Goal: Task Accomplishment & Management: Manage account settings

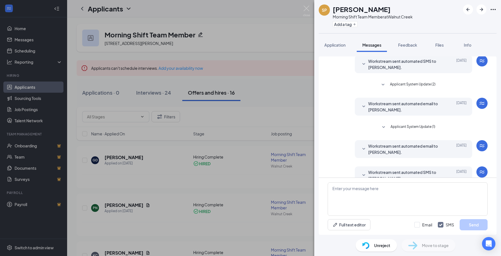
scroll to position [162, 0]
click at [306, 7] on img at bounding box center [306, 11] width 7 height 11
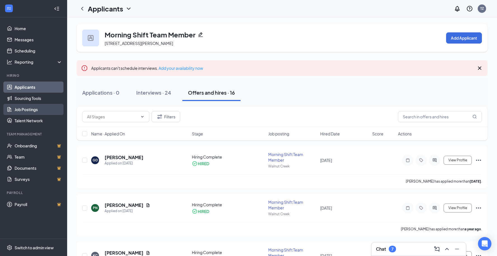
click at [40, 108] on link "Job Postings" at bounding box center [39, 109] width 48 height 11
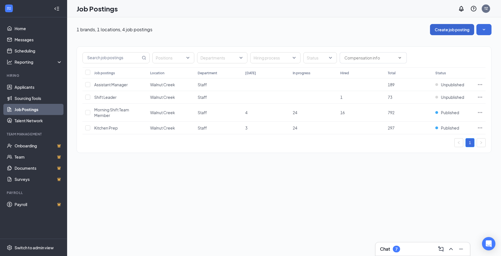
click at [453, 29] on button "Create job posting" at bounding box center [452, 29] width 44 height 11
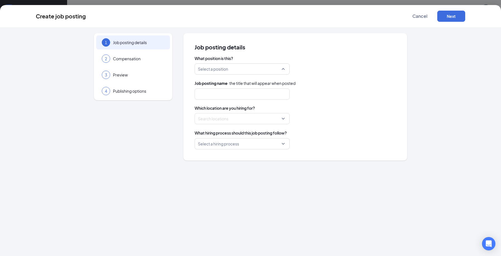
click at [265, 71] on input "search" at bounding box center [240, 69] width 84 height 11
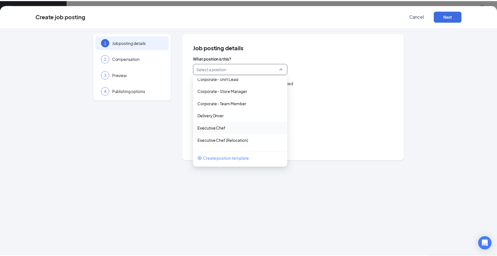
scroll to position [163, 0]
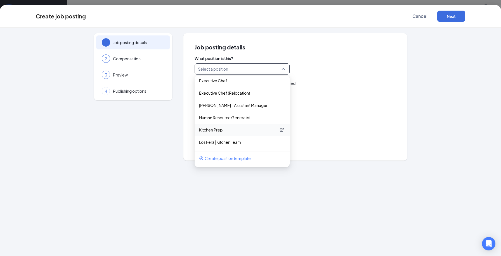
click at [236, 131] on p "Kitchen Prep" at bounding box center [237, 130] width 77 height 6
type input "Kitchen Prep"
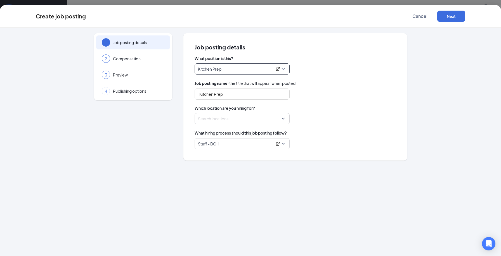
click at [246, 119] on div at bounding box center [240, 118] width 84 height 9
click at [467, 122] on div "1 Job posting details 2 Compensation 3 Preview 4 Publishing options Job posting…" at bounding box center [250, 142] width 501 height 229
click at [229, 117] on div at bounding box center [240, 118] width 84 height 9
click at [467, 121] on div "1 Job posting details 2 Compensation 3 Preview 4 Publishing options Job posting…" at bounding box center [250, 142] width 501 height 229
click at [417, 17] on span "Cancel" at bounding box center [419, 16] width 15 height 6
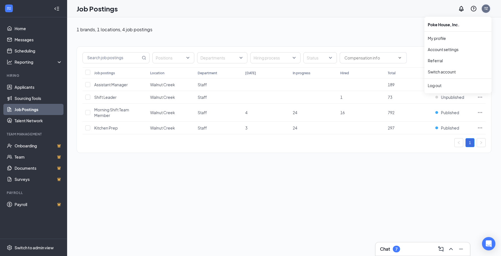
click at [486, 9] on div "TZ" at bounding box center [486, 8] width 4 height 5
click at [363, 32] on div "1 brands, 1 locations, 4 job postings Create job posting" at bounding box center [284, 29] width 415 height 11
click at [237, 192] on div "1 brands, 1 locations, 4 job postings Create job posting Positions Departments …" at bounding box center [284, 136] width 434 height 239
click at [487, 8] on div "TZ" at bounding box center [486, 8] width 4 height 5
click at [448, 39] on link "My profile" at bounding box center [458, 38] width 60 height 6
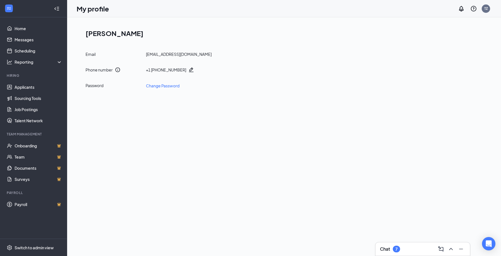
click at [484, 15] on div "My profile TZ" at bounding box center [284, 8] width 434 height 17
click at [485, 6] on div "TZ" at bounding box center [486, 8] width 4 height 5
click at [453, 48] on link "Account settings" at bounding box center [458, 50] width 60 height 6
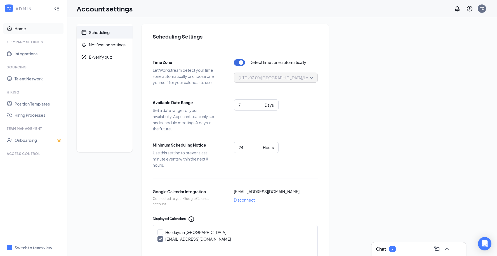
click at [20, 26] on link "Home" at bounding box center [39, 28] width 48 height 11
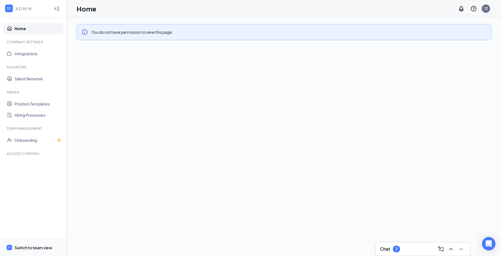
click at [39, 247] on div "Switch to team view" at bounding box center [34, 248] width 38 height 6
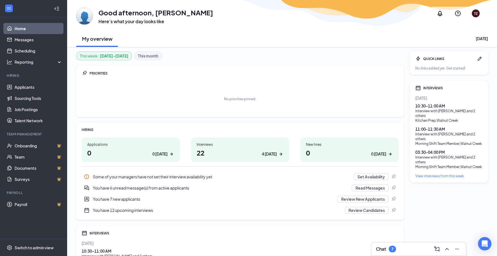
click at [55, 4] on div at bounding box center [56, 8] width 11 height 11
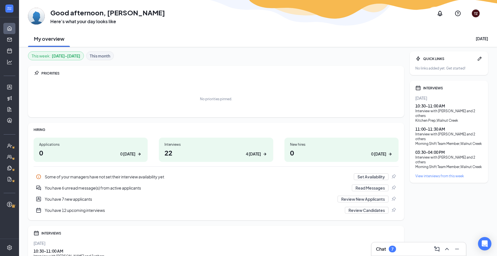
click at [475, 14] on div "TZ" at bounding box center [476, 13] width 4 height 5
click at [438, 81] on link "Switch account" at bounding box center [432, 80] width 28 height 5
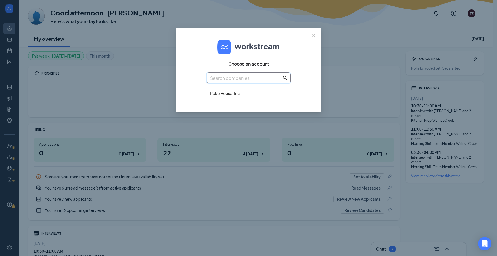
click at [254, 80] on input "text" at bounding box center [246, 78] width 72 height 7
click at [233, 96] on div "Poke House, Inc." at bounding box center [249, 93] width 84 height 13
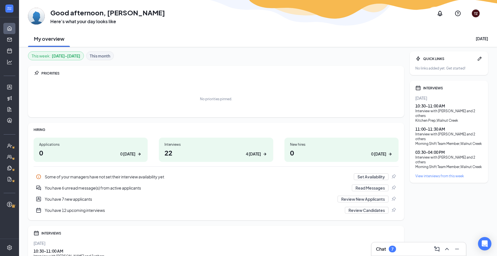
click at [346, 34] on div "My overview Tuesday, August 26" at bounding box center [258, 38] width 460 height 17
click at [15, 28] on link "Home" at bounding box center [18, 28] width 6 height 11
click at [359, 48] on div "This week : Aug 25 - Aug 31 This month PRIORITIES No priorities pinned. HIRING …" at bounding box center [258, 192] width 478 height 290
click at [357, 49] on div "This week : Aug 25 - Aug 31 This month PRIORITIES No priorities pinned. HIRING …" at bounding box center [258, 192] width 478 height 290
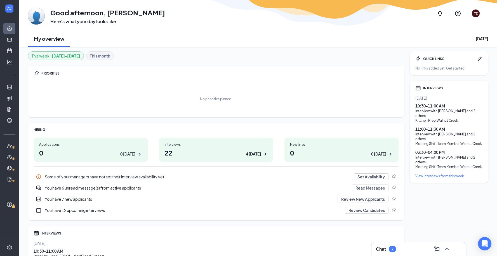
click at [435, 215] on div "QUICK LINKS No links added yet. Get started! INTERVIEWS Tomorrow 10:30 - 11:00 …" at bounding box center [448, 182] width 78 height 263
click at [435, 214] on div "QUICK LINKS No links added yet. Get started! INTERVIEWS Tomorrow 10:30 - 11:00 …" at bounding box center [448, 182] width 78 height 263
click at [430, 220] on div "QUICK LINKS No links added yet. Get started! INTERVIEWS Tomorrow 10:30 - 11:00 …" at bounding box center [448, 182] width 78 height 263
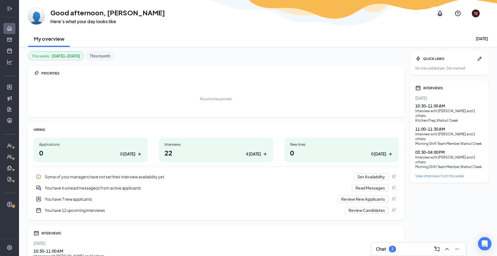
click at [10, 7] on icon "Expand" at bounding box center [10, 9] width 6 height 6
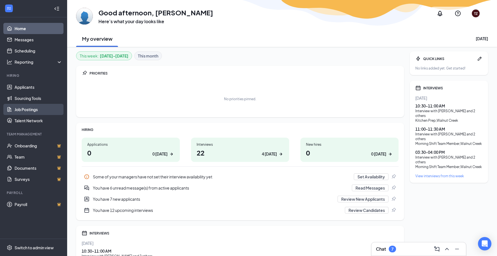
click at [31, 110] on link "Job Postings" at bounding box center [39, 109] width 48 height 11
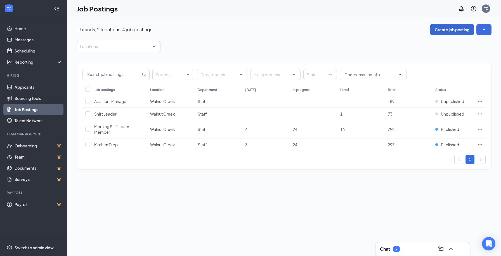
click at [449, 25] on button "Create job posting" at bounding box center [452, 29] width 44 height 11
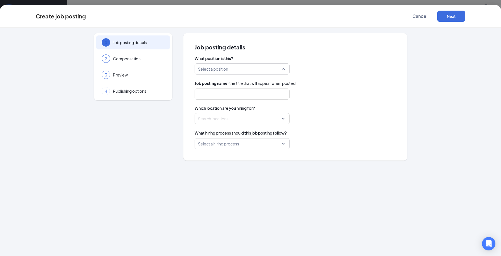
click at [238, 65] on input "search" at bounding box center [240, 69] width 84 height 11
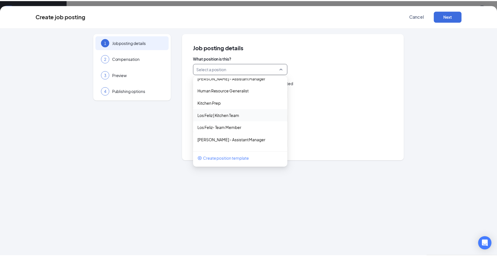
scroll to position [165, 0]
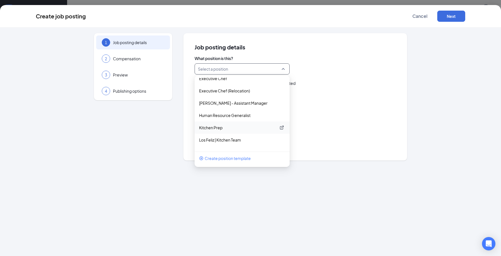
click at [221, 129] on p "Kitchen Prep" at bounding box center [237, 128] width 77 height 6
type input "Kitchen Prep"
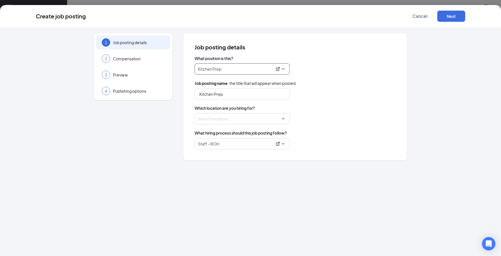
click at [236, 116] on div at bounding box center [240, 118] width 84 height 9
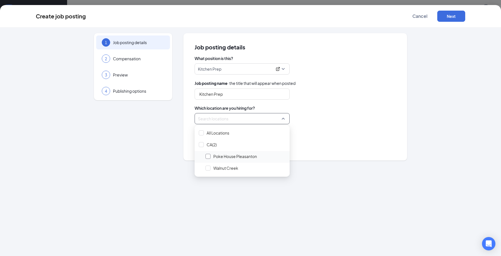
click at [209, 157] on div at bounding box center [207, 156] width 5 height 5
click at [367, 147] on div "Staff - BOH" at bounding box center [295, 143] width 201 height 11
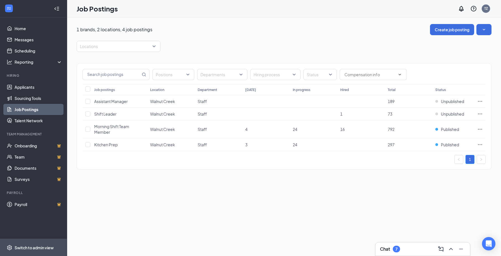
click at [32, 246] on div "Switch to admin view" at bounding box center [34, 248] width 39 height 6
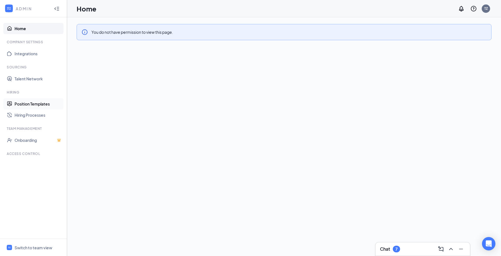
click at [37, 104] on link "Position Templates" at bounding box center [39, 103] width 48 height 11
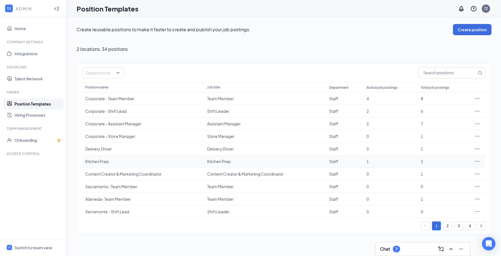
click at [317, 163] on div "Kitchen Prep" at bounding box center [265, 162] width 116 height 6
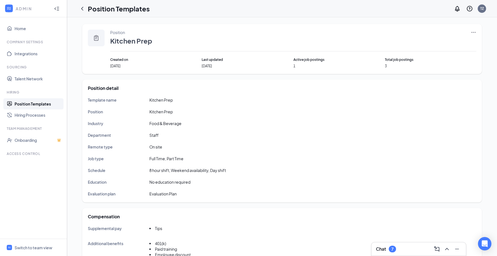
click at [473, 32] on icon "Ellipses" at bounding box center [473, 32] width 4 height 1
click at [447, 57] on span "Duplicate" at bounding box center [447, 57] width 48 height 6
click at [432, 57] on span "Duplicate" at bounding box center [432, 56] width 18 height 5
click at [433, 58] on span "Duplicate" at bounding box center [432, 56] width 18 height 5
click at [436, 56] on span "Duplicate" at bounding box center [432, 56] width 18 height 5
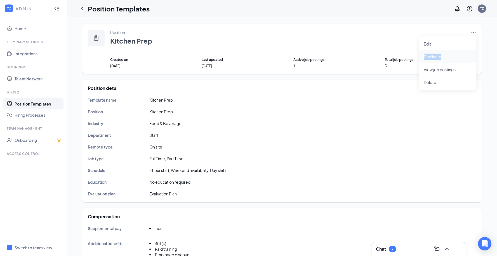
click at [436, 56] on span "Duplicate" at bounding box center [432, 56] width 18 height 5
click at [460, 58] on span "Duplicate" at bounding box center [447, 57] width 48 height 6
click at [473, 29] on div "Position Kitchen Prep Created on Sep 4, 2023 Last updated Apr 22, 2025 Active j…" at bounding box center [281, 49] width 399 height 50
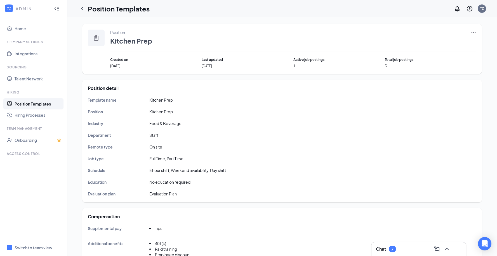
click at [474, 29] on div "Position Kitchen Prep Created on Sep 4, 2023 Last updated Apr 22, 2025 Active j…" at bounding box center [281, 49] width 399 height 50
click at [474, 34] on icon "Ellipses" at bounding box center [473, 33] width 6 height 6
click at [437, 58] on span "Duplicate" at bounding box center [432, 56] width 18 height 5
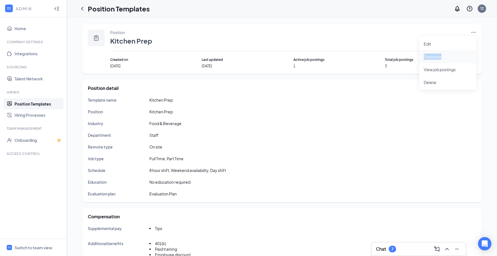
click at [437, 58] on span "Duplicate" at bounding box center [432, 56] width 18 height 5
click at [474, 32] on icon "Ellipses" at bounding box center [473, 33] width 6 height 6
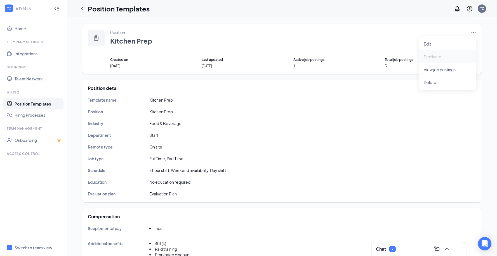
click at [440, 57] on span "Duplicate" at bounding box center [432, 56] width 18 height 5
click at [34, 104] on link "Position Templates" at bounding box center [39, 103] width 48 height 11
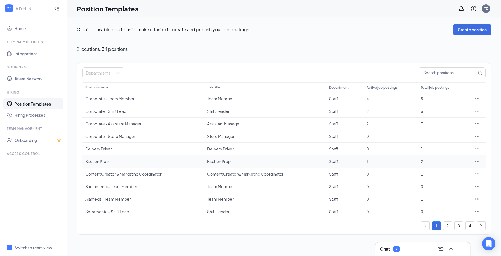
click at [190, 162] on div "Kitchen Prep" at bounding box center [143, 162] width 116 height 6
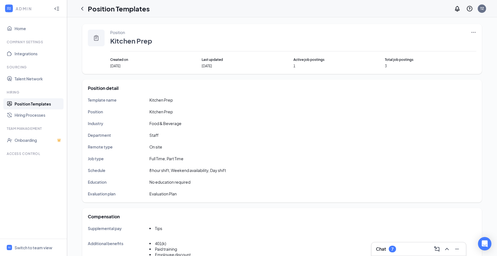
click at [473, 32] on icon "Ellipses" at bounding box center [473, 33] width 6 height 6
click at [440, 56] on span "Duplicate" at bounding box center [432, 56] width 18 height 5
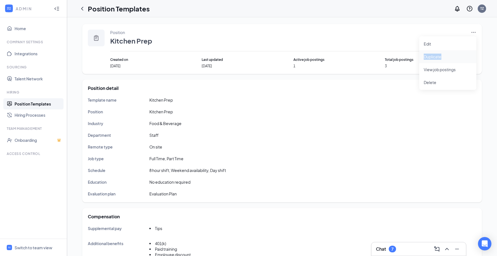
click at [441, 56] on span "Duplicate" at bounding box center [432, 56] width 18 height 5
click at [441, 58] on span "Duplicate" at bounding box center [432, 56] width 18 height 5
click at [443, 58] on span "Duplicate" at bounding box center [447, 57] width 48 height 6
click at [75, 5] on div "Position Templates TZ" at bounding box center [282, 8] width 430 height 17
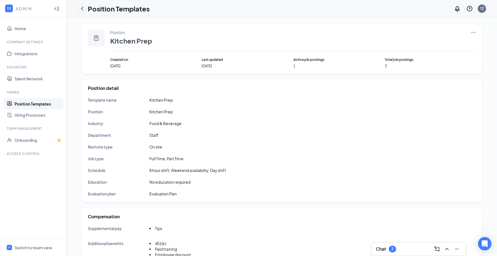
click at [85, 8] on icon "ChevronLeft" at bounding box center [82, 8] width 7 height 7
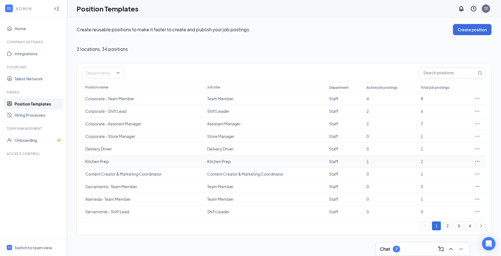
click at [479, 163] on icon "Ellipses" at bounding box center [477, 162] width 6 height 6
click at [445, 186] on span "Duplicate" at bounding box center [436, 185] width 18 height 5
click at [478, 161] on icon "Ellipses" at bounding box center [477, 162] width 6 height 6
click at [492, 201] on div "Create reusable positions to make it faster to create and publish your job post…" at bounding box center [284, 129] width 434 height 224
click at [449, 227] on link "2" at bounding box center [447, 226] width 8 height 8
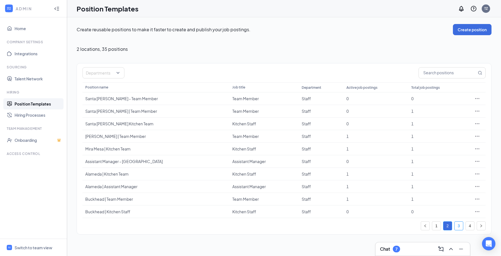
click at [458, 226] on link "3" at bounding box center [458, 226] width 8 height 8
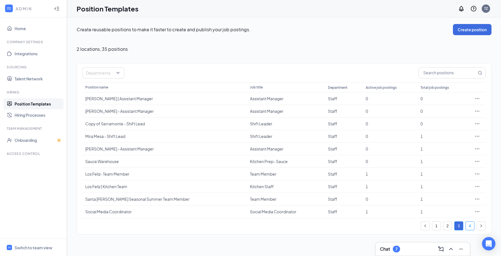
click at [470, 226] on link "4" at bounding box center [470, 226] width 8 height 8
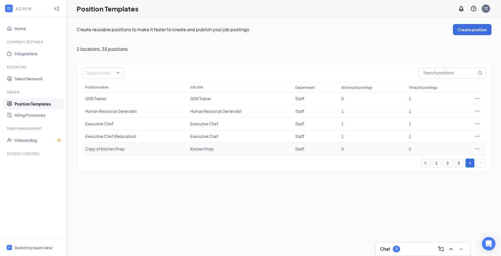
click at [477, 149] on icon "Ellipses" at bounding box center [477, 148] width 4 height 1
click at [436, 160] on span "Edit" at bounding box center [451, 160] width 48 height 6
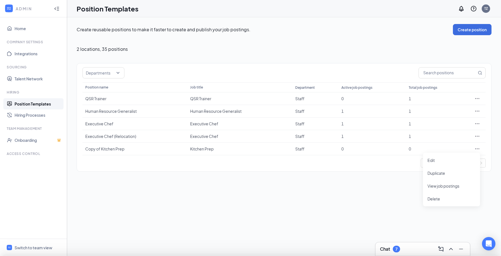
type input "Copy of Kitchen Prep"
type input "Kitchen Prep"
type input "Staff"
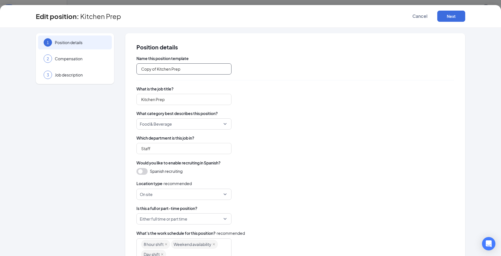
drag, startPoint x: 155, startPoint y: 67, endPoint x: 111, endPoint y: 65, distance: 43.9
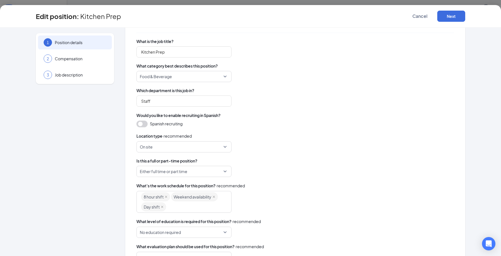
scroll to position [79, 0]
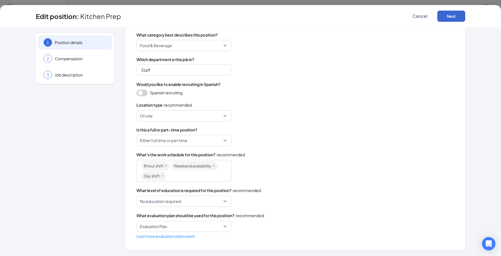
type input "Pleasanton - Kitchen Prep"
click at [453, 17] on button "Next" at bounding box center [451, 16] width 28 height 11
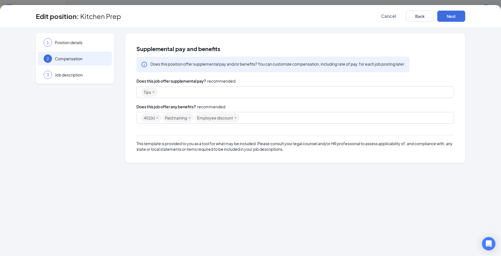
scroll to position [0, 0]
click at [451, 17] on button "Next" at bounding box center [451, 16] width 28 height 11
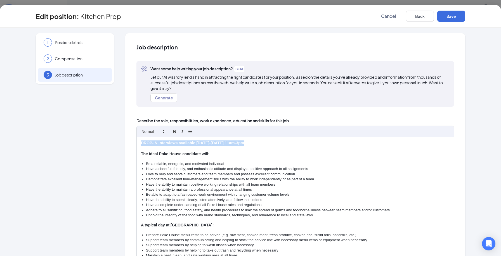
drag, startPoint x: 243, startPoint y: 143, endPoint x: 132, endPoint y: 142, distance: 110.4
click at [132, 142] on div "Job description Want some help writing your job description? BETA Let our AI wi…" at bounding box center [295, 175] width 340 height 284
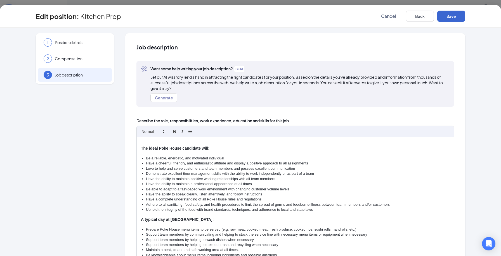
click at [452, 16] on button "Save" at bounding box center [451, 16] width 28 height 11
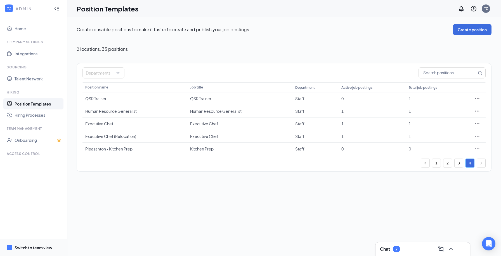
click at [30, 247] on div "Switch to team view" at bounding box center [34, 248] width 38 height 6
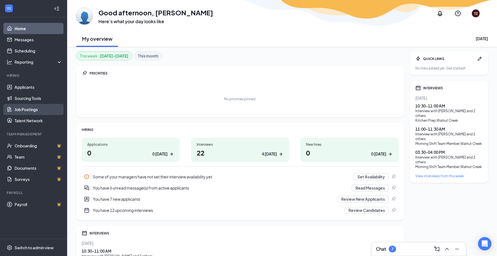
click at [34, 108] on link "Job Postings" at bounding box center [39, 109] width 48 height 11
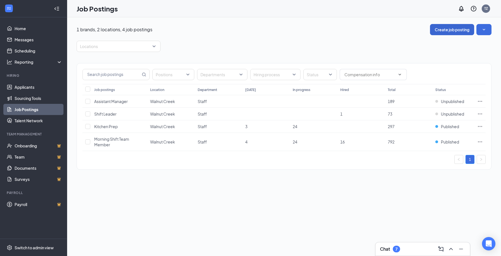
click at [455, 31] on button "Create job posting" at bounding box center [452, 29] width 44 height 11
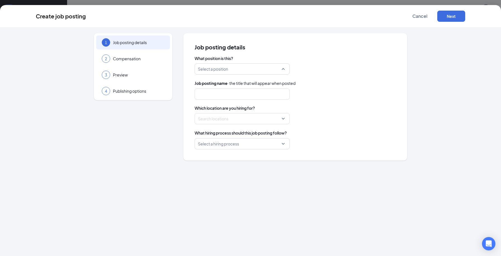
click at [237, 70] on input "search" at bounding box center [240, 69] width 84 height 11
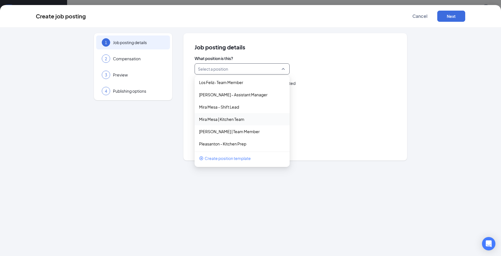
scroll to position [239, 0]
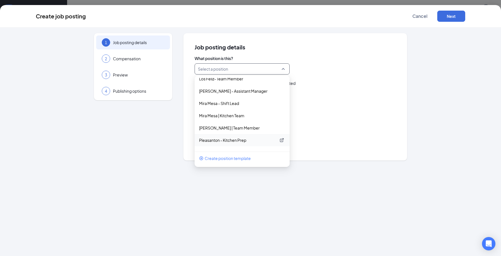
click at [235, 141] on p "Pleasanton - Kitchen Prep" at bounding box center [237, 141] width 77 height 6
type input "Kitchen Prep"
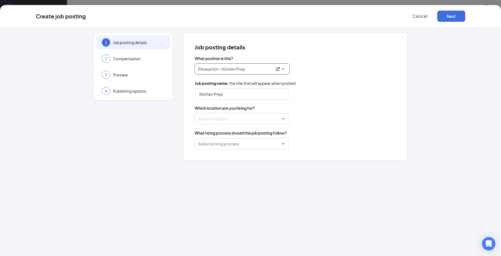
click at [272, 117] on div at bounding box center [240, 118] width 84 height 9
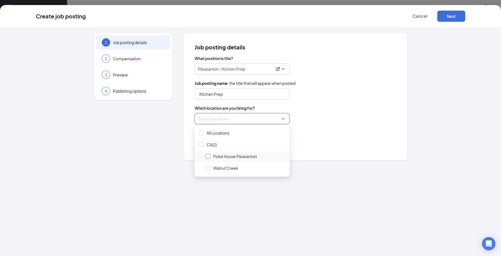
click at [206, 157] on div at bounding box center [207, 156] width 5 height 5
click at [369, 136] on div "What hiring process should this job posting follow?" at bounding box center [295, 133] width 201 height 6
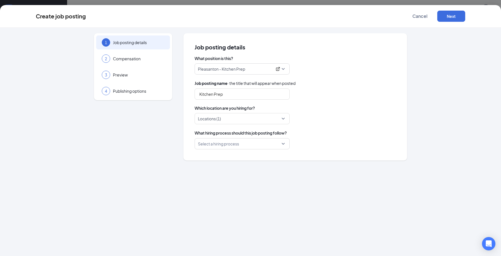
click at [280, 143] on input "search" at bounding box center [240, 144] width 84 height 11
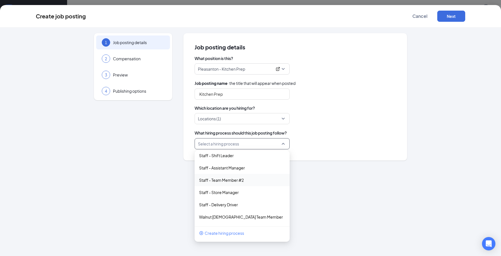
scroll to position [36, 0]
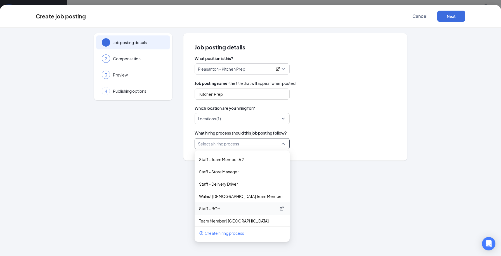
click at [228, 209] on p "Staff - BOH" at bounding box center [237, 209] width 77 height 6
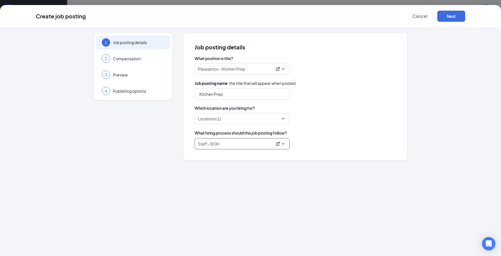
click at [257, 144] on p "Staff - BOH" at bounding box center [235, 144] width 74 height 6
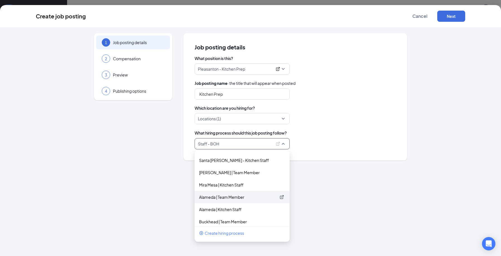
scroll to position [173, 0]
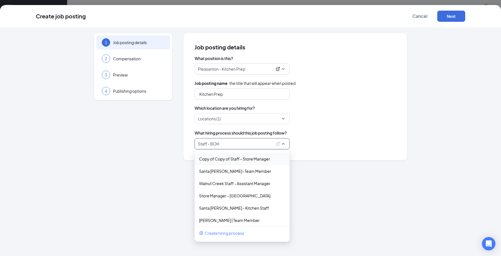
click at [373, 132] on div "What hiring process should this job posting follow?" at bounding box center [295, 133] width 201 height 6
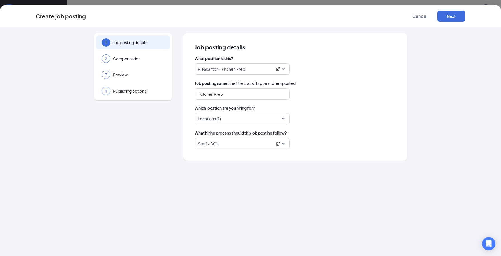
click at [252, 146] on p "Staff - BOH" at bounding box center [235, 144] width 74 height 6
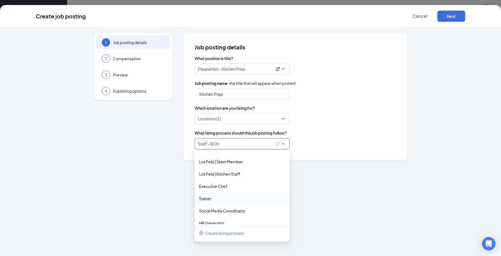
scroll to position [323, 0]
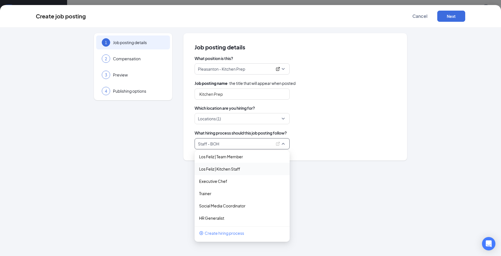
click at [373, 123] on div "Locations (1)" at bounding box center [295, 118] width 201 height 11
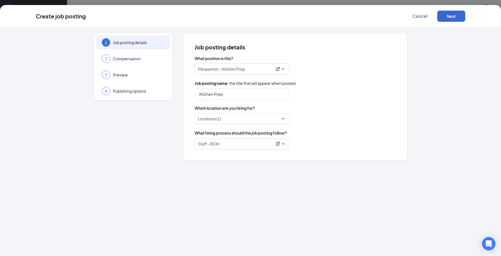
click at [459, 18] on button "Next" at bounding box center [451, 16] width 28 height 11
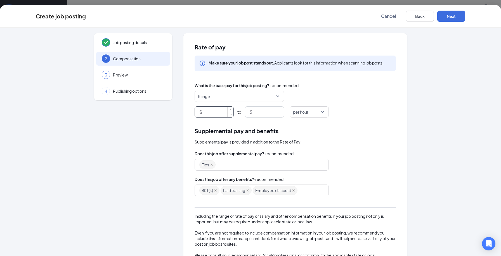
click at [210, 115] on input at bounding box center [218, 112] width 30 height 11
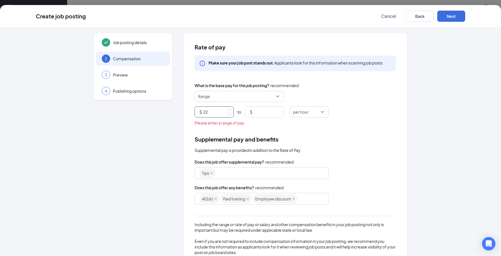
type input "22"
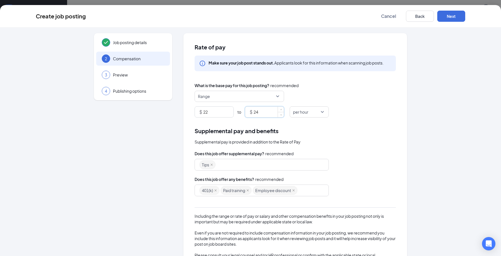
type input "24"
click at [367, 153] on div "Does this job offer supplemental pay? · recommended" at bounding box center [295, 154] width 201 height 6
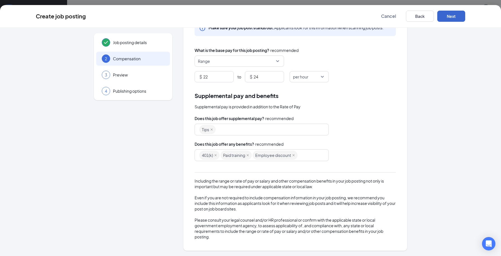
click at [457, 16] on button "Next" at bounding box center [451, 16] width 28 height 11
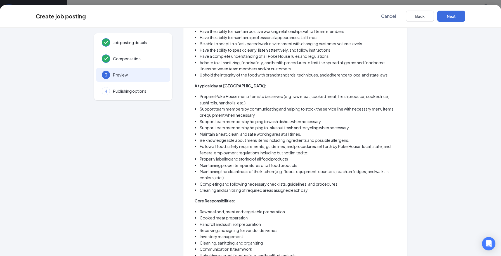
scroll to position [0, 0]
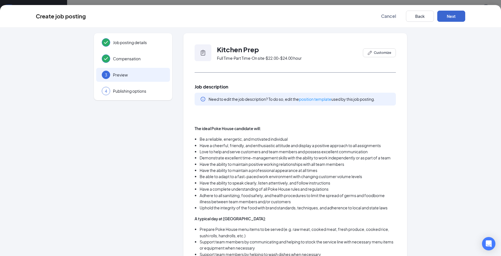
click at [451, 16] on button "Next" at bounding box center [451, 16] width 28 height 11
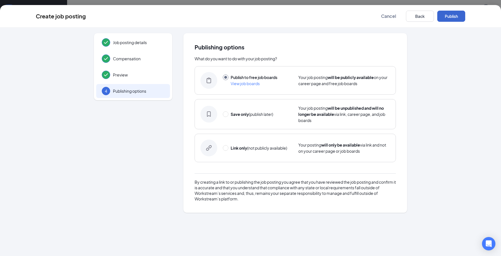
click at [444, 19] on button "Publish" at bounding box center [451, 16] width 28 height 11
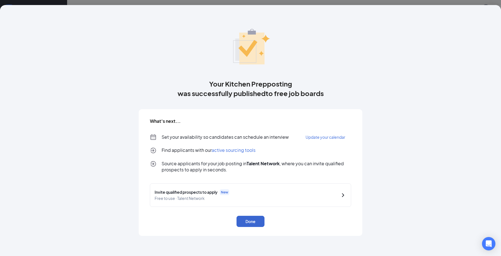
click at [254, 224] on button "Done" at bounding box center [250, 221] width 28 height 11
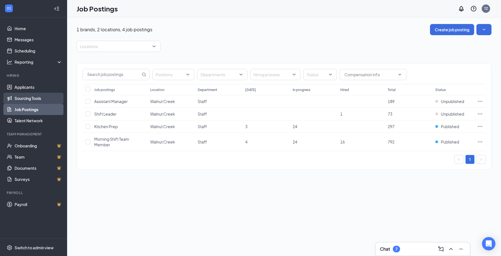
click at [42, 100] on link "Sourcing Tools" at bounding box center [39, 98] width 48 height 11
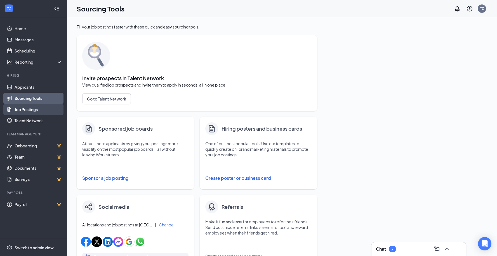
click at [40, 110] on link "Job Postings" at bounding box center [39, 109] width 48 height 11
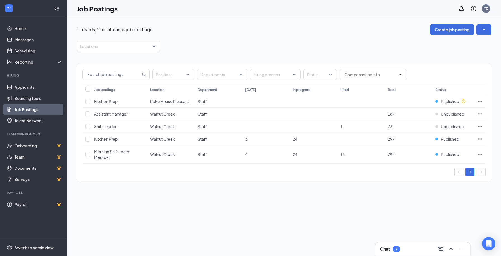
click at [222, 204] on div "1 brands, 2 locations, 5 job postings Create job posting Locations Positions De…" at bounding box center [284, 136] width 434 height 239
click at [29, 248] on div "Switch to admin view" at bounding box center [34, 248] width 39 height 6
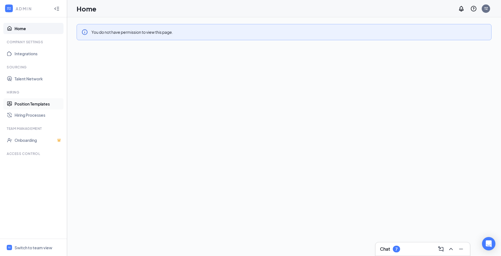
click at [37, 104] on link "Position Templates" at bounding box center [39, 103] width 48 height 11
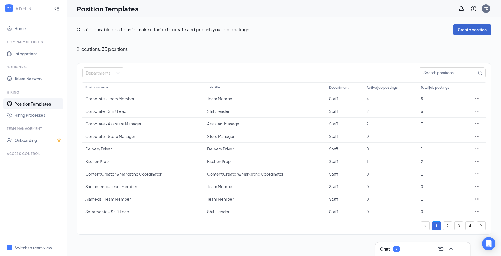
click at [475, 30] on button "Create position" at bounding box center [472, 29] width 39 height 11
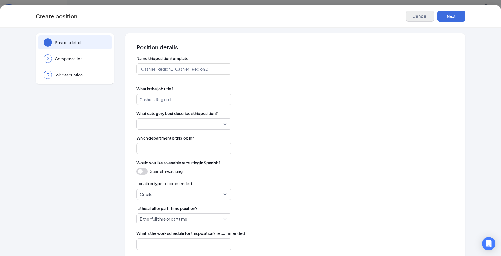
click at [420, 19] on span "Cancel" at bounding box center [419, 16] width 15 height 6
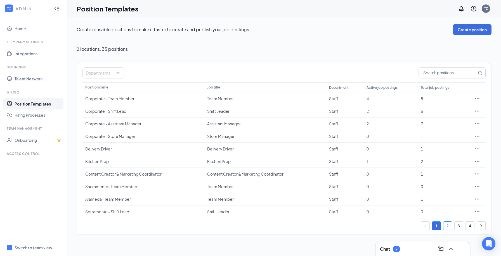
click at [448, 228] on link "2" at bounding box center [447, 226] width 8 height 8
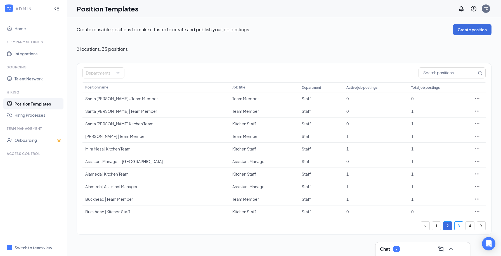
click at [458, 226] on link "3" at bounding box center [458, 226] width 8 height 8
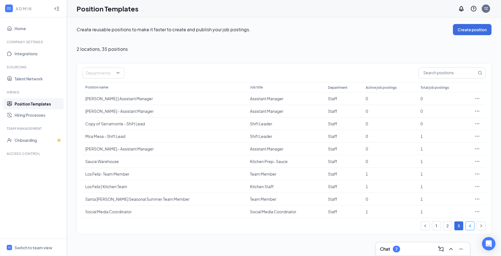
click at [472, 228] on link "4" at bounding box center [470, 226] width 8 height 8
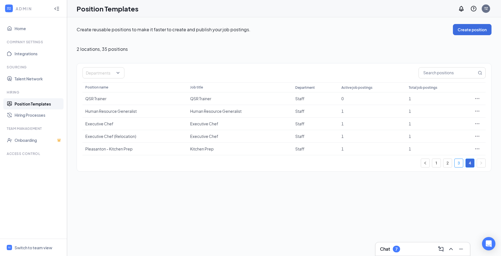
click at [458, 163] on link "3" at bounding box center [458, 163] width 8 height 8
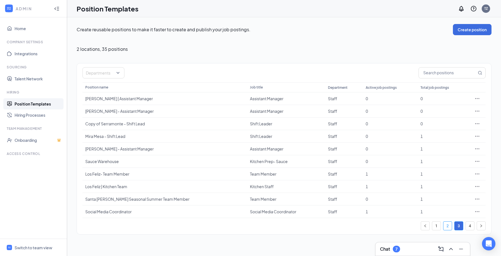
click at [447, 228] on link "2" at bounding box center [447, 226] width 8 height 8
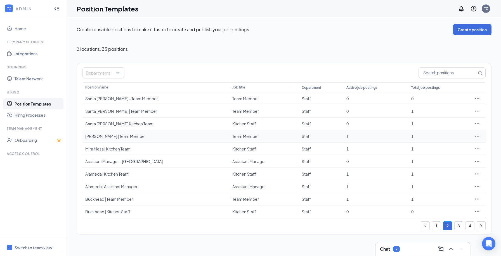
click at [482, 137] on div at bounding box center [477, 137] width 11 height 6
click at [480, 136] on icon "Ellipses" at bounding box center [477, 137] width 6 height 6
click at [447, 161] on span "Duplicate" at bounding box center [451, 161] width 48 height 6
click at [471, 223] on link "4" at bounding box center [470, 226] width 8 height 8
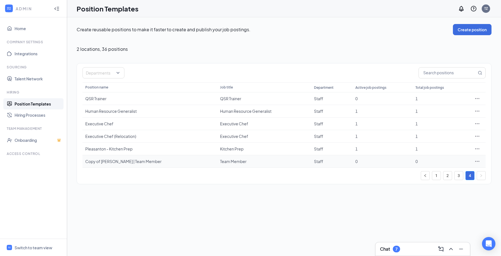
click at [477, 160] on icon "Ellipses" at bounding box center [477, 162] width 6 height 6
click at [439, 175] on span "Edit" at bounding box center [451, 173] width 48 height 6
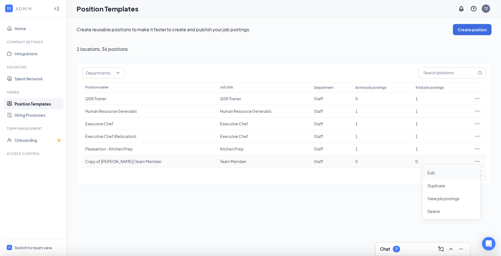
type input "Copy of [PERSON_NAME] | Team Member"
type input "Team Member"
type input "Staff"
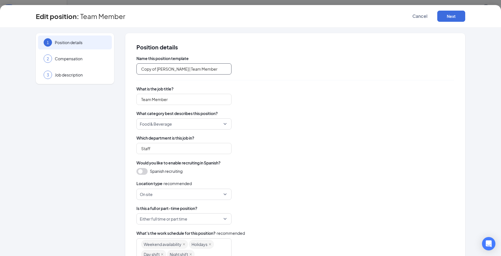
drag, startPoint x: 175, startPoint y: 69, endPoint x: 119, endPoint y: 66, distance: 56.8
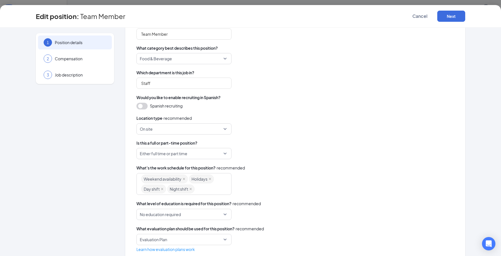
scroll to position [79, 0]
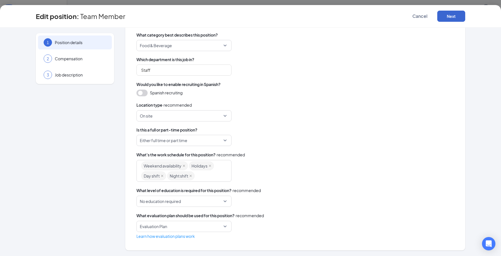
type input "Pleasanton Team Member"
click at [457, 14] on button "Next" at bounding box center [451, 16] width 28 height 11
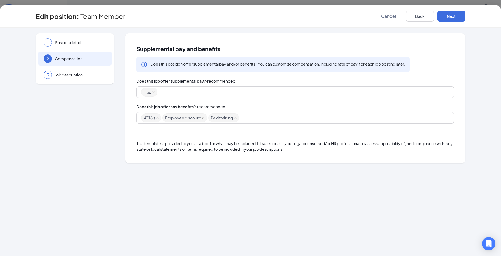
scroll to position [0, 0]
click at [454, 18] on button "Next" at bounding box center [451, 16] width 28 height 11
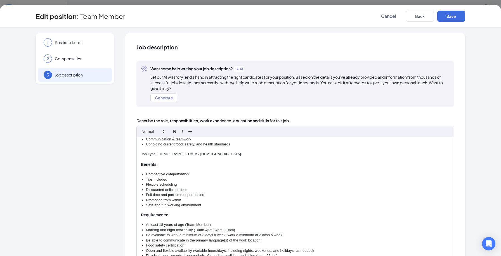
scroll to position [66, 0]
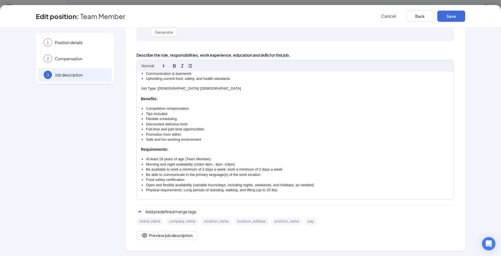
click at [161, 158] on li "At least 18 years of age (Team Member)" at bounding box center [298, 159] width 304 height 5
click at [278, 174] on li "Be able to communicate in the primary language(s) of the work location" at bounding box center [298, 174] width 304 height 5
drag, startPoint x: 283, startPoint y: 168, endPoint x: 225, endPoint y: 166, distance: 58.4
click at [225, 167] on li "Be available to work a minimum of 3 days a week; work a minimum of 2 days a week" at bounding box center [298, 169] width 304 height 5
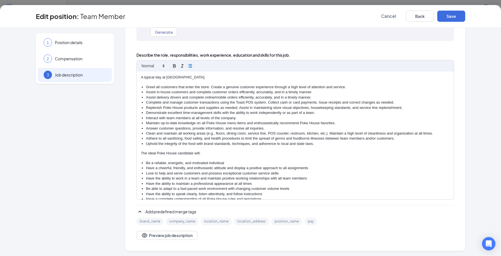
scroll to position [0, 0]
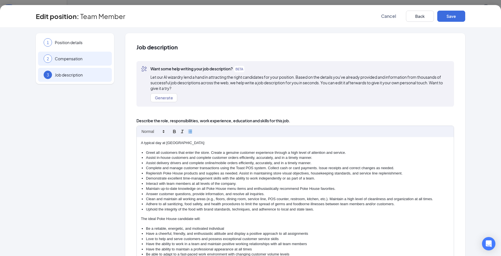
click at [77, 58] on span "Compensation" at bounding box center [80, 59] width 51 height 6
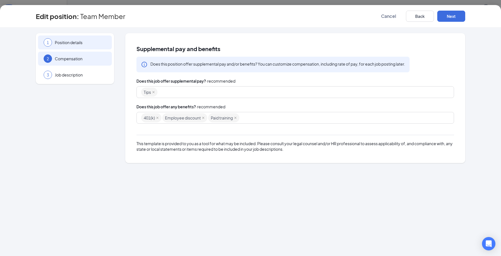
click at [79, 42] on span "Position details" at bounding box center [80, 43] width 51 height 6
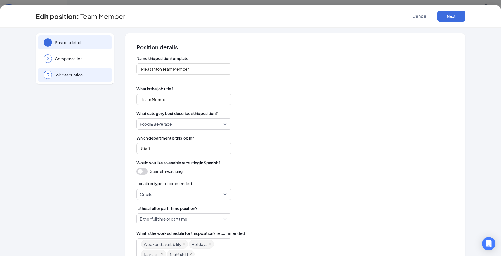
click at [72, 76] on span "Job description" at bounding box center [80, 75] width 51 height 6
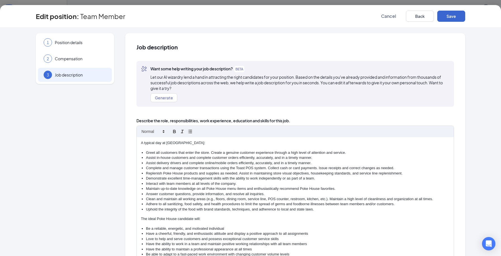
click at [449, 16] on button "Save" at bounding box center [451, 16] width 28 height 11
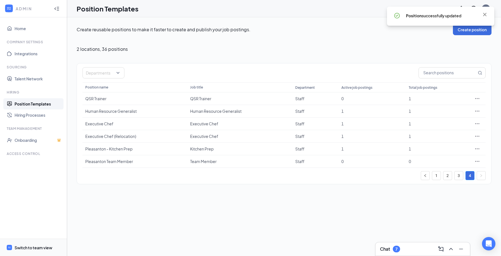
click at [33, 246] on div "Switch to team view" at bounding box center [34, 248] width 38 height 6
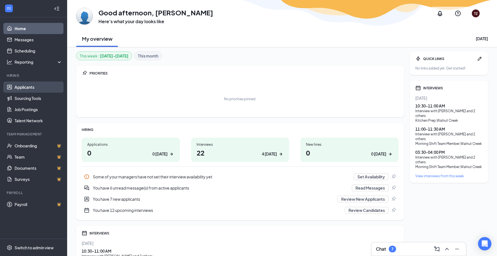
click at [39, 87] on link "Applicants" at bounding box center [39, 87] width 48 height 11
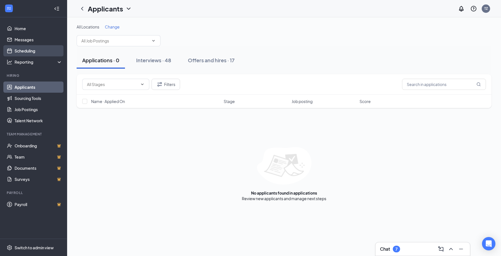
click at [43, 54] on link "Scheduling" at bounding box center [39, 50] width 48 height 11
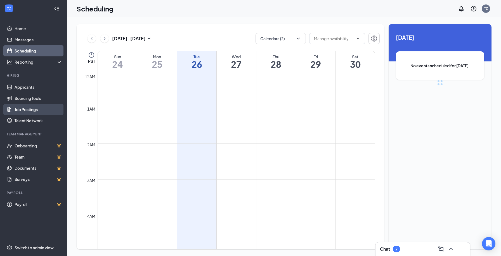
click at [33, 112] on link "Job Postings" at bounding box center [39, 109] width 48 height 11
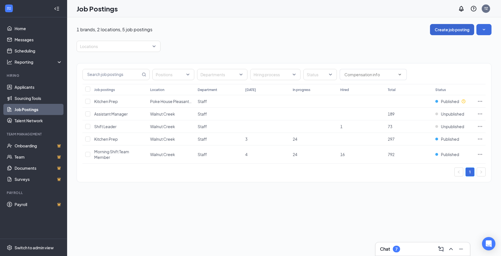
click at [455, 33] on button "Create job posting" at bounding box center [452, 29] width 44 height 11
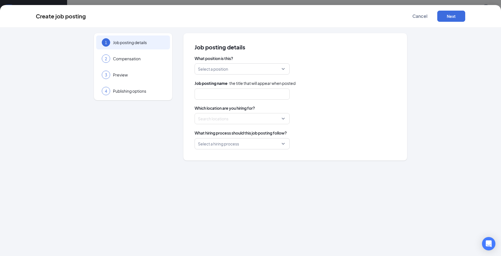
click at [232, 76] on div "What position is this? Select a position Job posting name · the title that will…" at bounding box center [295, 103] width 201 height 94
click at [237, 66] on input "search" at bounding box center [240, 69] width 84 height 11
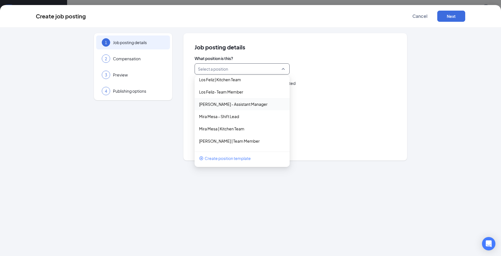
scroll to position [270, 0]
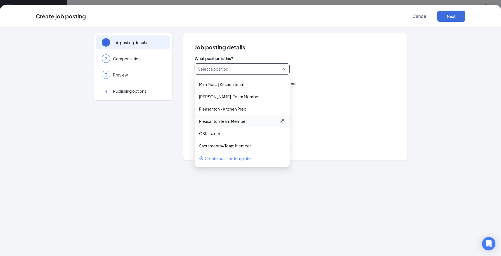
click at [236, 121] on p "Pleasanton Team Member" at bounding box center [237, 122] width 77 height 6
type input "Team Member"
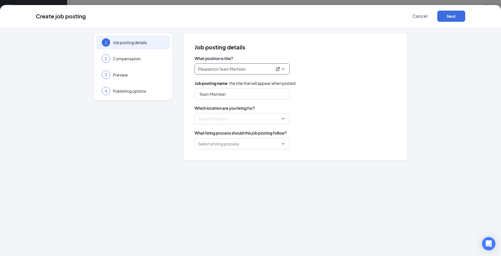
click at [233, 120] on div at bounding box center [240, 118] width 84 height 9
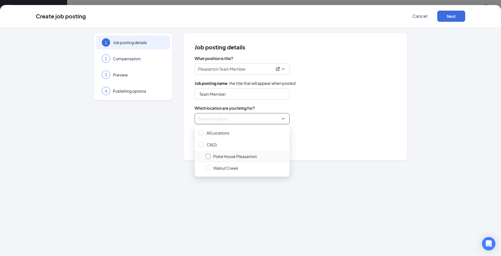
click at [207, 158] on div at bounding box center [207, 156] width 5 height 5
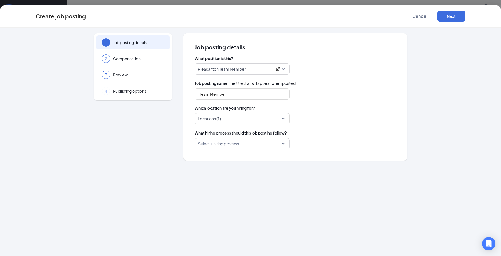
click at [371, 141] on div "Select a hiring process" at bounding box center [295, 143] width 201 height 11
click at [254, 144] on input "search" at bounding box center [240, 144] width 84 height 11
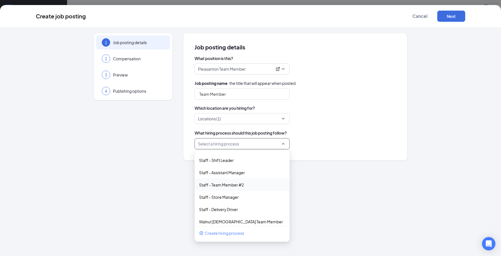
scroll to position [58, 0]
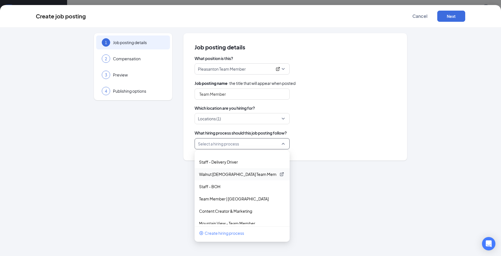
click at [248, 175] on p "Walnut [DEMOGRAPHIC_DATA] Team Member" at bounding box center [237, 175] width 77 height 6
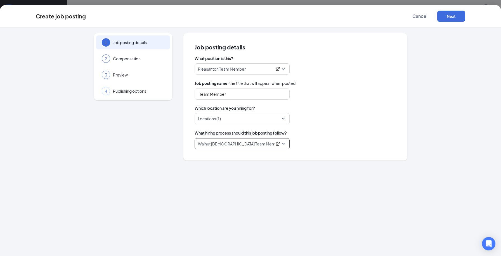
click at [370, 133] on div "What hiring process should this job posting follow?" at bounding box center [295, 133] width 201 height 6
click at [453, 17] on button "Next" at bounding box center [451, 16] width 28 height 11
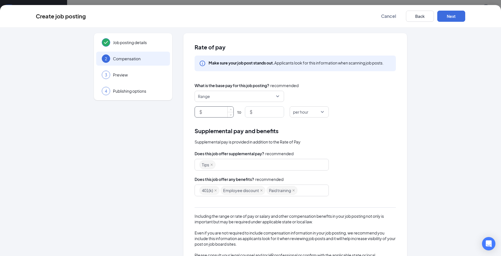
click at [214, 114] on input at bounding box center [218, 112] width 30 height 11
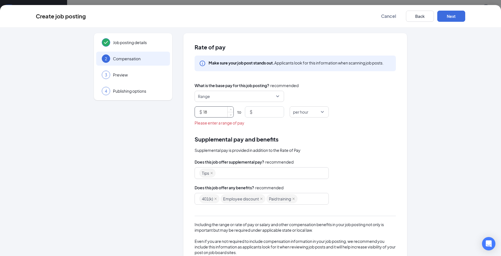
type input "18"
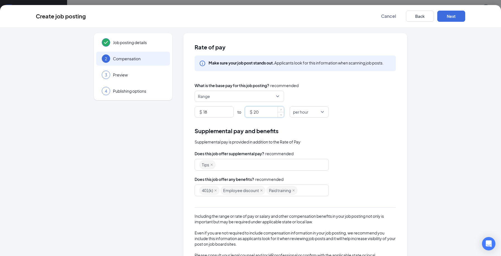
scroll to position [35, 0]
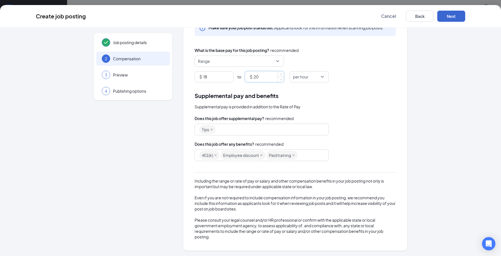
type input "20"
click at [461, 16] on button "Next" at bounding box center [451, 16] width 28 height 11
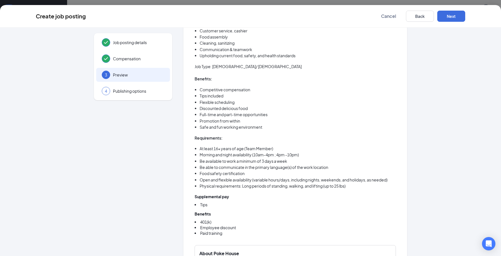
scroll to position [452, 0]
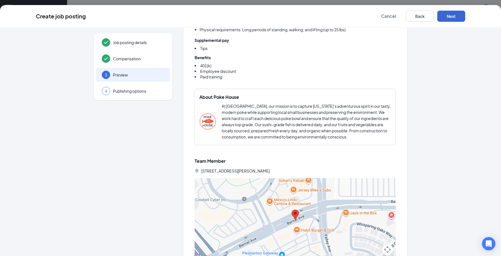
click at [455, 18] on button "Next" at bounding box center [451, 16] width 28 height 11
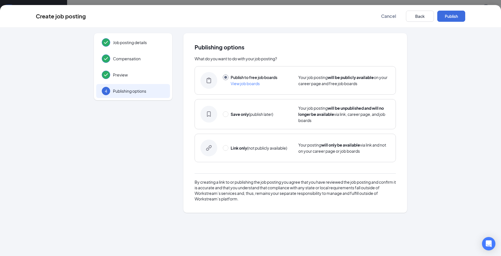
scroll to position [0, 0]
click at [422, 19] on button "Back" at bounding box center [420, 16] width 28 height 11
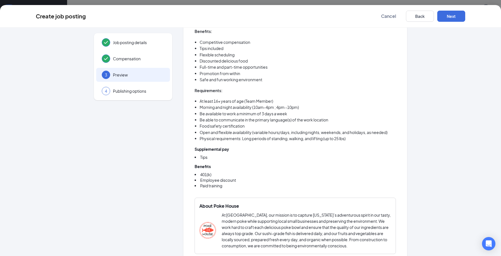
scroll to position [462, 0]
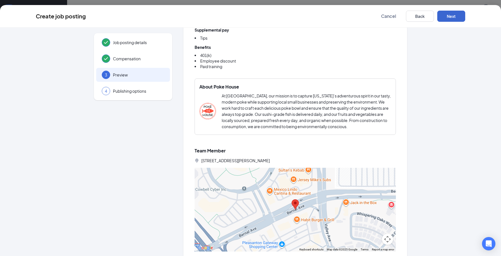
click at [458, 20] on button "Next" at bounding box center [451, 16] width 28 height 11
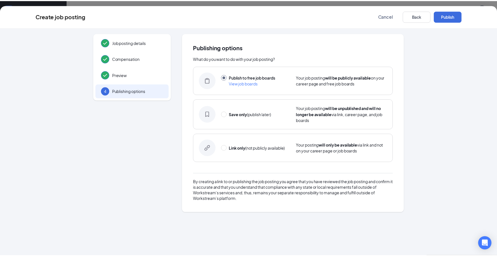
scroll to position [0, 0]
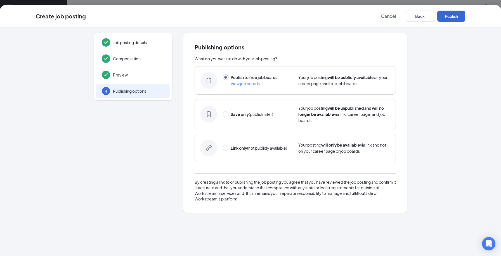
click at [455, 17] on button "Publish" at bounding box center [451, 16] width 28 height 11
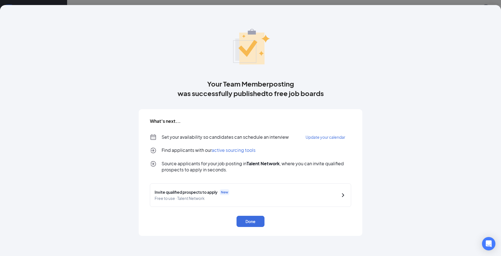
click at [250, 228] on div "What's next... Set your availability so candidates can schedule an interview Up…" at bounding box center [251, 172] width 224 height 127
click at [250, 222] on button "Done" at bounding box center [250, 221] width 28 height 11
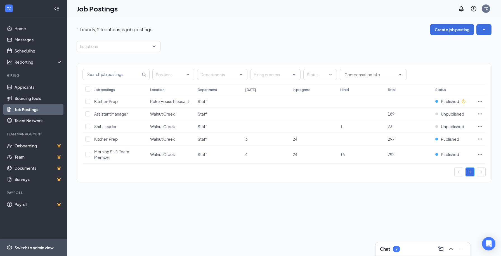
click at [42, 250] on div "Switch to admin view" at bounding box center [34, 248] width 39 height 6
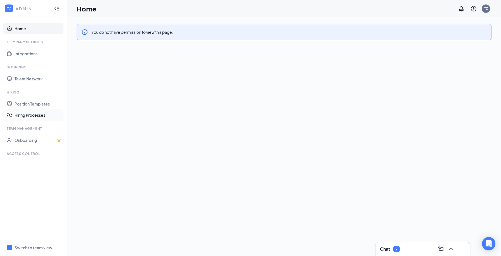
click at [37, 117] on link "Hiring Processes" at bounding box center [39, 115] width 48 height 11
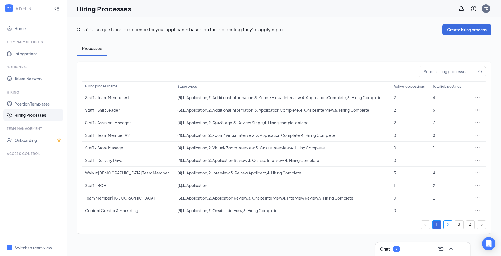
click at [447, 227] on link "2" at bounding box center [448, 225] width 8 height 8
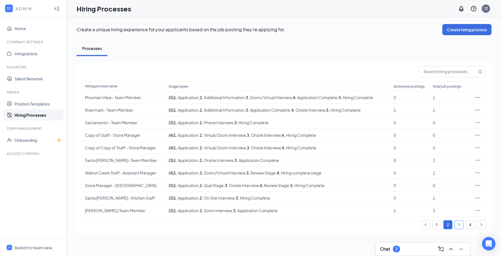
click at [459, 225] on link "3" at bounding box center [459, 225] width 8 height 8
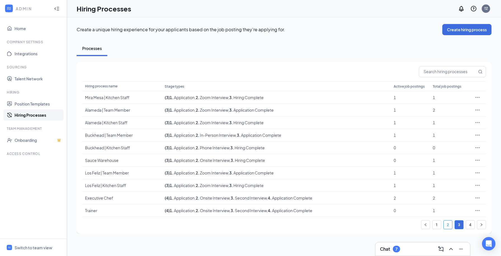
click at [449, 226] on link "2" at bounding box center [448, 225] width 8 height 8
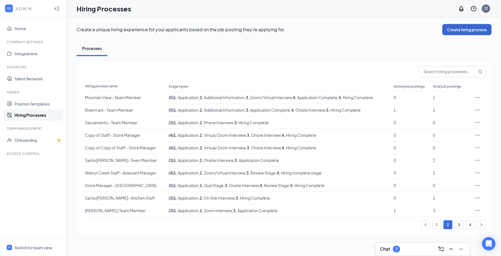
click at [460, 30] on button "Create hiring process" at bounding box center [466, 29] width 49 height 11
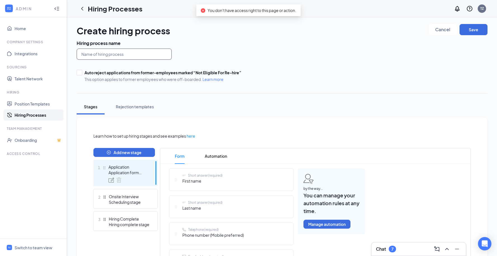
click at [131, 55] on input "text" at bounding box center [124, 54] width 95 height 11
type input "Pleasanton Team Member"
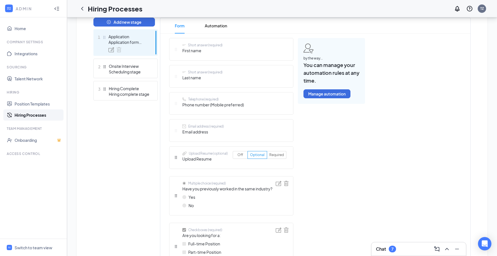
scroll to position [118, 0]
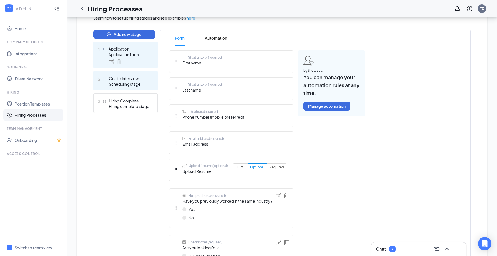
click at [121, 79] on div "Onsite Interview" at bounding box center [129, 79] width 41 height 6
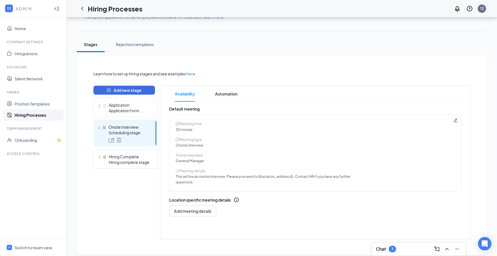
scroll to position [68, 0]
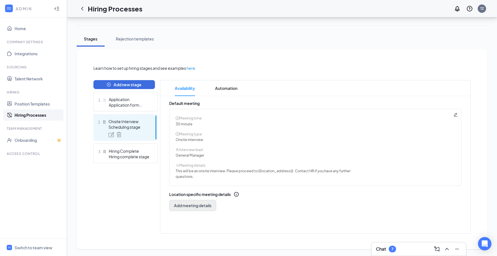
click at [203, 207] on span "Add meeting details" at bounding box center [192, 206] width 37 height 6
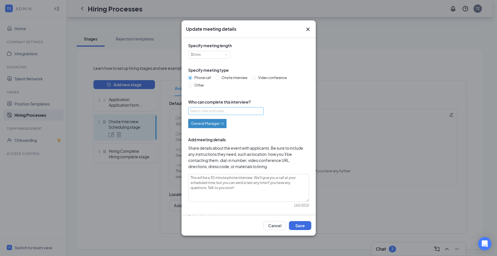
click at [241, 110] on div "Select roles and users" at bounding box center [224, 111] width 69 height 6
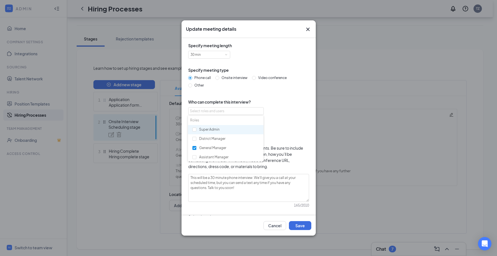
click at [293, 111] on div "Select roles and users General Manager" at bounding box center [248, 117] width 121 height 21
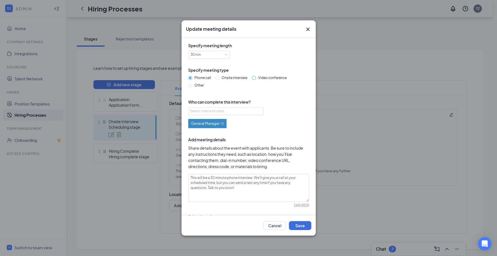
click at [260, 78] on span "Video conference" at bounding box center [272, 78] width 33 height 4
click at [256, 78] on input "Video conference" at bounding box center [254, 78] width 4 height 4
radio input "true"
radio input "false"
type textarea "This will be a 30 minute video conference interview. A conference link will be …"
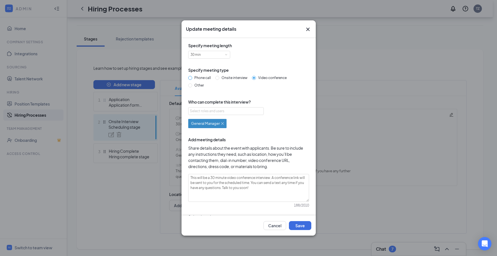
click at [198, 76] on span "Phone call" at bounding box center [202, 78] width 21 height 4
click at [192, 76] on input "Phone call" at bounding box center [190, 78] width 4 height 4
radio input "true"
radio input "false"
type textarea "This will be a 30 minute phone interview. We'll give you a call at your schedul…"
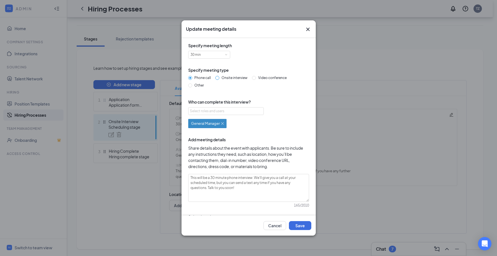
click at [231, 79] on span "Onsite interview" at bounding box center [234, 78] width 30 height 4
click at [219, 79] on input "Onsite interview" at bounding box center [217, 78] width 4 height 4
radio input "true"
radio input "false"
type textarea "This will be a 30 minute onsite interview. Please proceed to the store location…"
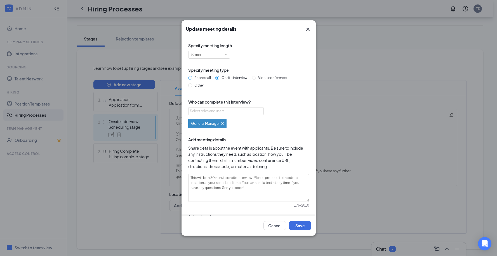
click at [202, 78] on span "Phone call" at bounding box center [202, 78] width 21 height 4
click at [192, 78] on input "Phone call" at bounding box center [190, 78] width 4 height 4
radio input "true"
radio input "false"
type textarea "This will be a 30 minute phone interview. We'll give you a call at your schedul…"
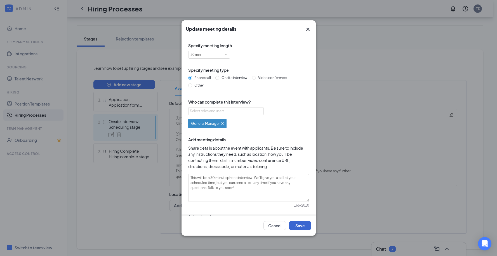
click at [302, 228] on button "Save" at bounding box center [300, 225] width 22 height 9
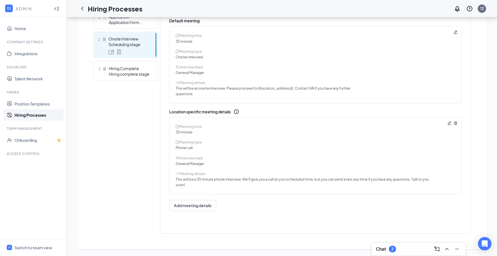
scroll to position [29, 0]
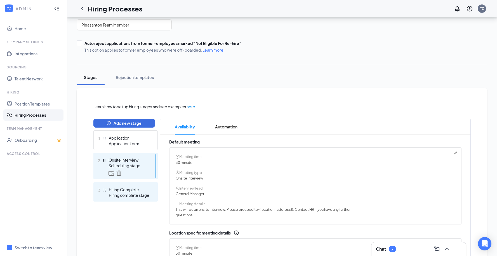
click at [131, 194] on div "Hiring complete stage" at bounding box center [129, 196] width 41 height 6
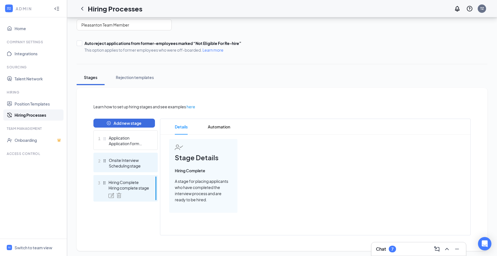
click at [123, 167] on div "Scheduling stage" at bounding box center [129, 166] width 41 height 6
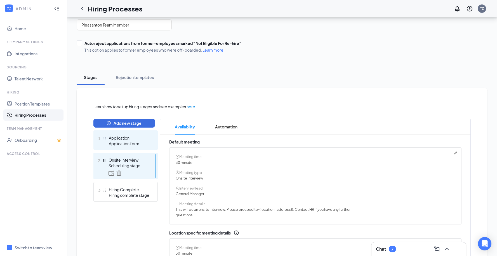
click at [122, 141] on div "Application" at bounding box center [129, 138] width 41 height 6
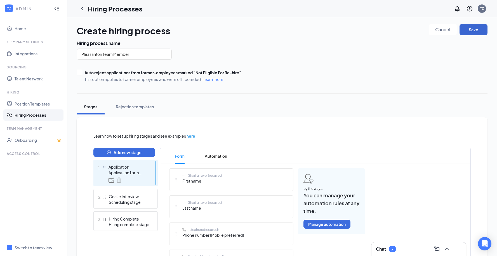
click at [476, 30] on button "Save" at bounding box center [473, 29] width 28 height 11
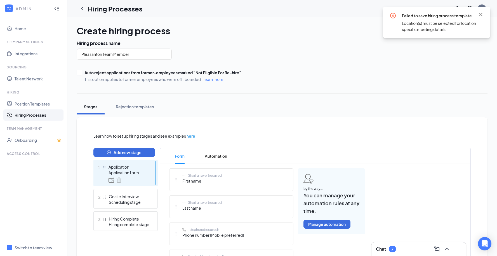
click at [481, 10] on div "Failed to save hiring process template Location(s) must be selected for locatio…" at bounding box center [436, 22] width 107 height 31
click at [480, 13] on icon "Cross" at bounding box center [480, 14] width 7 height 7
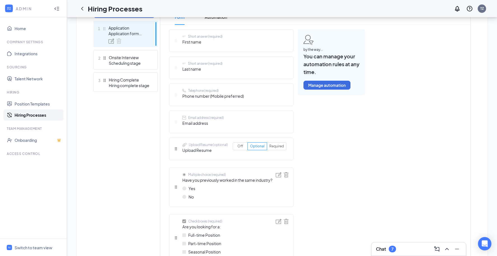
scroll to position [87, 0]
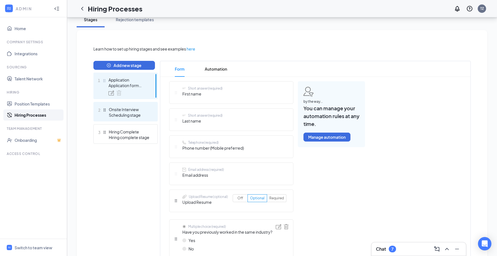
click at [134, 118] on div "Scheduling stage" at bounding box center [129, 115] width 41 height 6
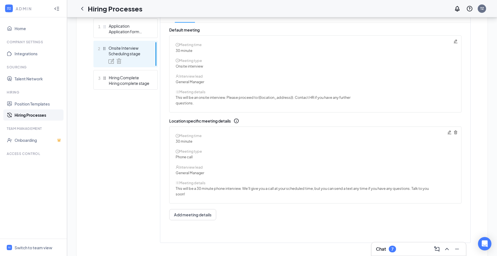
scroll to position [98, 0]
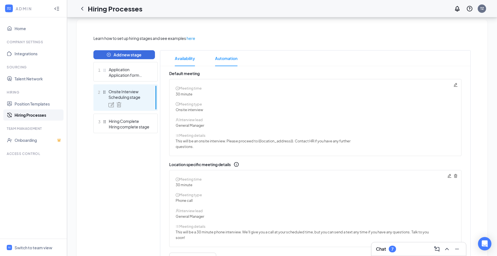
click at [223, 62] on span "Automation" at bounding box center [226, 59] width 22 height 16
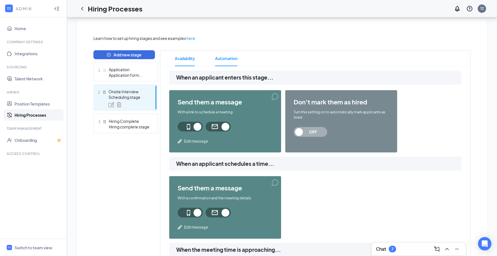
click at [188, 63] on span "Availability" at bounding box center [185, 59] width 20 height 16
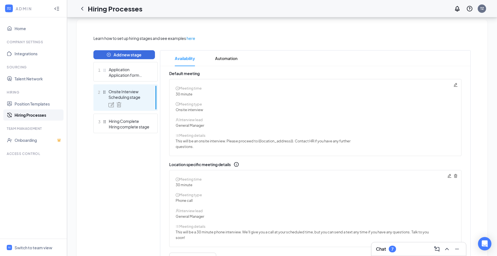
click at [456, 84] on icon "Pencil" at bounding box center [455, 85] width 4 height 4
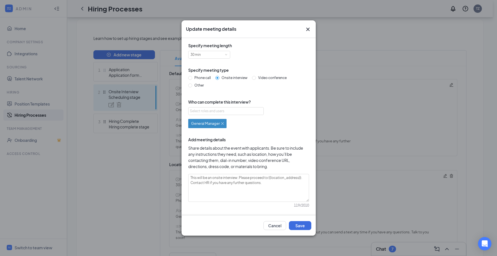
click at [311, 28] on icon "Cross" at bounding box center [307, 29] width 7 height 7
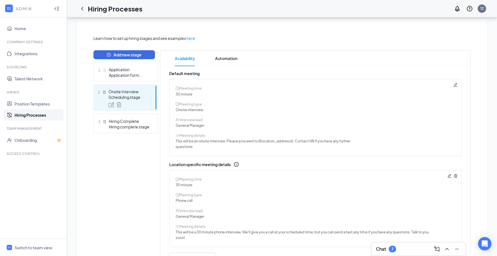
click at [448, 175] on icon "Pencil" at bounding box center [449, 176] width 4 height 4
radio input "true"
radio input "false"
type textarea "This will be a 30 minute phone interview. We'll give you a call at your schedul…"
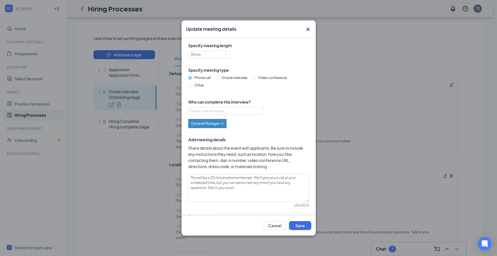
click at [309, 29] on icon "Cross" at bounding box center [307, 29] width 3 height 3
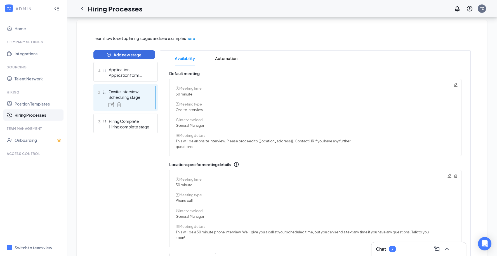
click at [456, 177] on icon "Trash" at bounding box center [455, 176] width 4 height 4
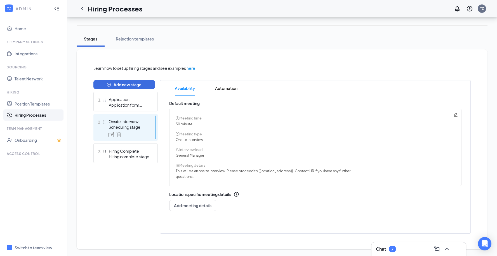
scroll to position [68, 0]
click at [455, 113] on icon "Pencil" at bounding box center [455, 115] width 4 height 4
radio input "false"
radio input "true"
type textarea "This will be an onsite interview. Please proceed to {{location_address}}. Conta…"
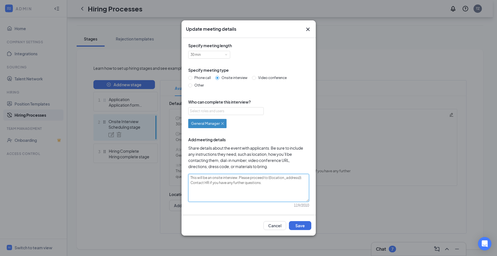
click at [271, 184] on textarea "This will be an onsite interview. Please proceed to {{location_address}}. Conta…" at bounding box center [248, 188] width 121 height 28
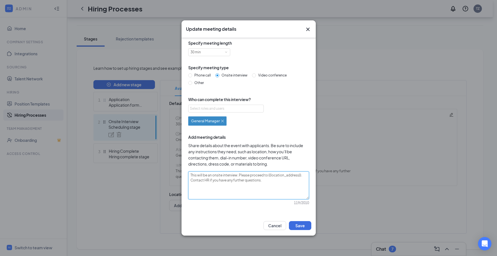
drag, startPoint x: 299, startPoint y: 175, endPoint x: 286, endPoint y: 175, distance: 13.4
click at [286, 175] on textarea "This will be an onsite interview. Please proceed to {{location_address}}. Conta…" at bounding box center [248, 186] width 121 height 28
click at [286, 192] on textarea "This will be an onsite interview. Please proceed to {{location_address}}. Conta…" at bounding box center [248, 186] width 121 height 28
click at [196, 75] on span "Phone call" at bounding box center [202, 75] width 21 height 4
click at [192, 75] on input "Phone call" at bounding box center [190, 76] width 4 height 4
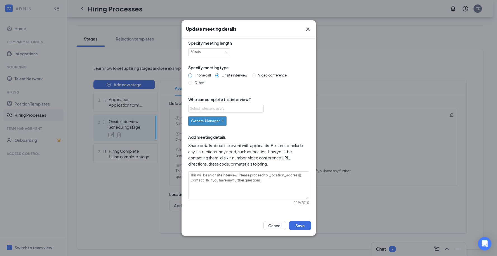
radio input "true"
radio input "false"
drag, startPoint x: 264, startPoint y: 179, endPoint x: 182, endPoint y: 174, distance: 81.8
click at [182, 174] on div "Specify meeting length 30 min Specify meeting type Phone call Onsite interview …" at bounding box center [248, 126] width 134 height 177
click at [248, 193] on textarea "This will be an onsite interview. Please proceed to {{location_address}}. Conta…" at bounding box center [248, 186] width 121 height 28
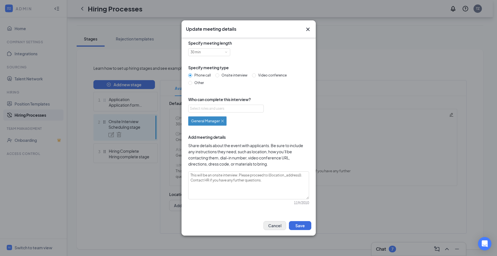
click at [276, 226] on button "Cancel" at bounding box center [274, 225] width 23 height 9
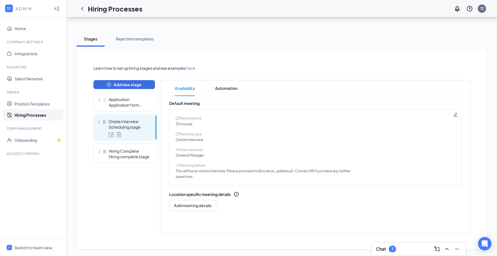
click at [455, 115] on icon "Pencil" at bounding box center [455, 115] width 4 height 4
radio input "false"
radio input "true"
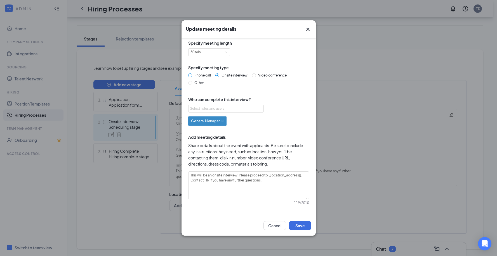
click at [201, 76] on span "Phone call" at bounding box center [202, 75] width 21 height 4
click at [192, 76] on input "Phone call" at bounding box center [190, 76] width 4 height 4
radio input "true"
radio input "false"
drag, startPoint x: 295, startPoint y: 175, endPoint x: 187, endPoint y: 174, distance: 108.5
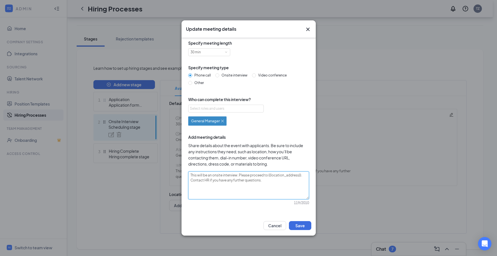
click at [187, 174] on div "Specify meeting length 30 min Specify meeting type Phone call Onsite interview …" at bounding box center [248, 126] width 125 height 172
type textarea "T Contact HR if you have any further questions."
type textarea "Thi Contact HR if you have any further questions."
type textarea "This Contact HR if you have any further questions."
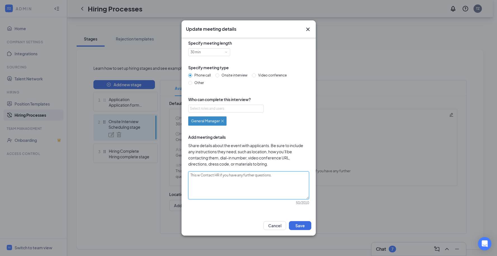
type textarea "This wi Contact HR if you have any further questions."
type textarea "This will Contact HR if you have any further questions."
type textarea "This will b Contact HR if you have any further questions."
type textarea "This will be Contact HR if you have any further questions."
type textarea "This will be a Contact HR if you have any further questions."
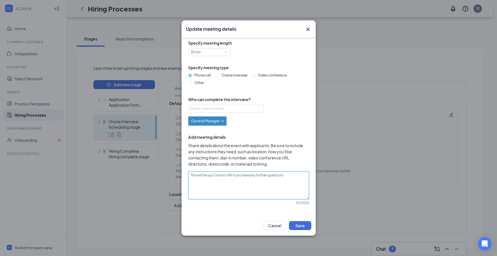
type textarea "This will be a ph Contact HR if you have any further questions."
type textarea "This will be a pho Contact HR if you have any further questions."
type textarea "This will be a phon Contact HR if you have any further questions."
type textarea "This will be a phone Contact HR if you have any further questions."
type textarea "This will be a phone i Contact HR if you have any further questions."
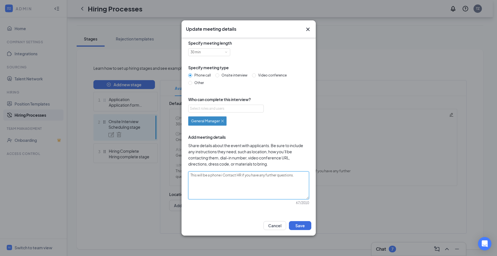
type textarea "This will be a phone in Contact HR if you have any further questions."
type textarea "This will be a phone int Contact HR if you have any further questions."
type textarea "This will be a phone inte Contact HR if you have any further questions."
type textarea "This will be a phone inter Contact HR if you have any further questions."
type textarea "This will be a phone interv Contact HR if you have any further questions."
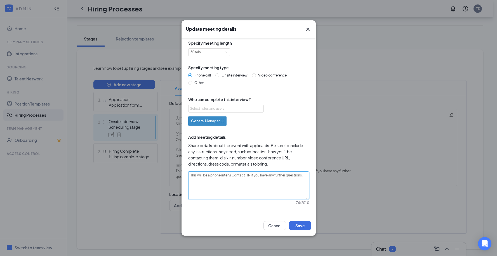
type textarea "This will be a phone intervie Contact HR if you have any further questions."
type textarea "This will be a phone interview Contact HR if you have any further questions."
type textarea "This will be a phone intervie Contact HR if you have any further questions."
type textarea "This will be a phone intervi Contact HR if you have any further questions."
type textarea "This will be a phone intervii Contact HR if you have any further questions."
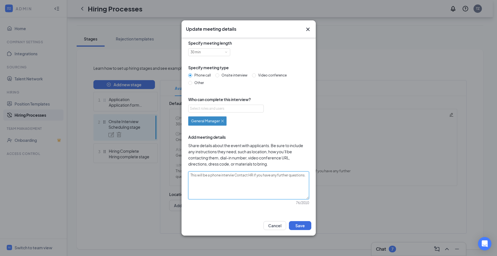
type textarea "This will be a phone interviiew Contact HR if you have any further questions."
type textarea "This will be a phone interviie Contact HR if you have any further questions."
type textarea "This will be a phone intervii Contact HR if you have any further questions."
type textarea "This will be a phone interv Contact HR if you have any further questions."
type textarea "This will be a phone inter Contact HR if you have any further questions."
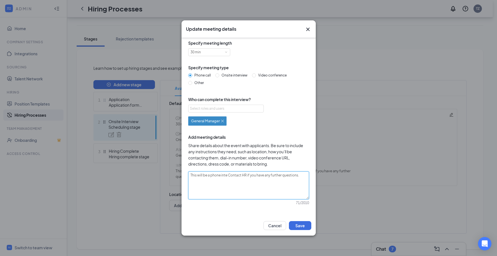
type textarea "This will be a phone int Contact HR if you have any further questions."
type textarea "This will be a phone in Contact HR if you have any further questions."
click at [265, 74] on span "Video conference" at bounding box center [272, 75] width 33 height 4
click at [256, 74] on input "Video conference" at bounding box center [254, 76] width 4 height 4
radio input "true"
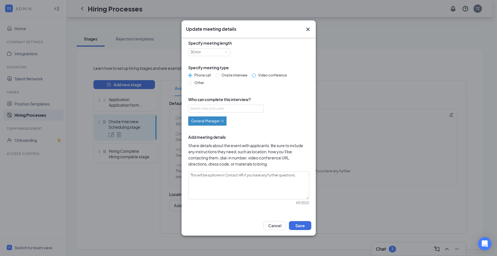
radio input "false"
drag, startPoint x: 297, startPoint y: 175, endPoint x: 190, endPoint y: 174, distance: 107.3
click at [190, 174] on textarea "This will be a phone in Contact HR if you have any further questions." at bounding box center [248, 186] width 121 height 28
type textarea "T"
type textarea "Th"
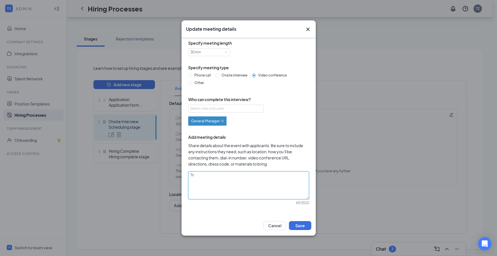
type textarea "Thi"
type textarea "This"
type textarea "This wi"
type textarea "This wil"
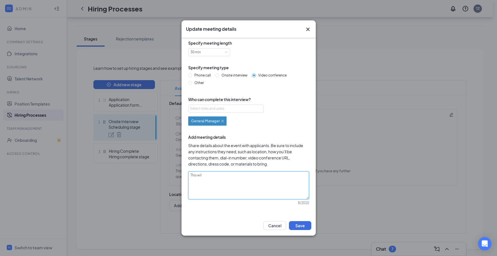
type textarea "This will"
type textarea "This will b"
type textarea "This will be"
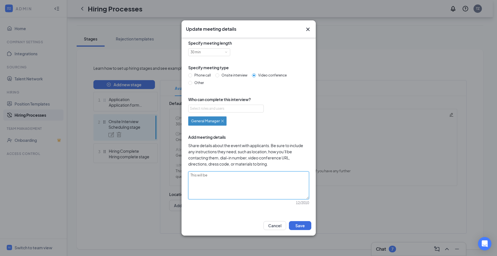
type textarea "This will be a"
type textarea "This will be a z"
type textarea "This will be a zo"
type textarea "This will be a zoo"
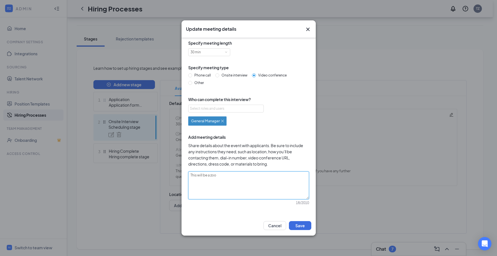
type textarea "This will be a zo"
type textarea "This will be a z"
type textarea "This will be a"
type textarea "This will be a v"
type textarea "This will be a vid"
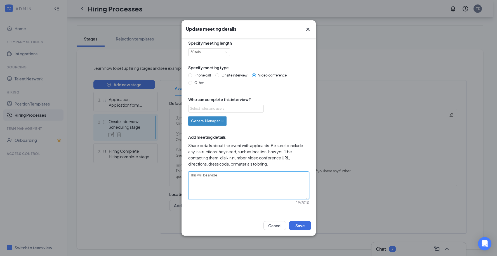
type textarea "This will be a video"
type textarea "This will be a video in"
type textarea "This will be a video int"
type textarea "This will be a video inte"
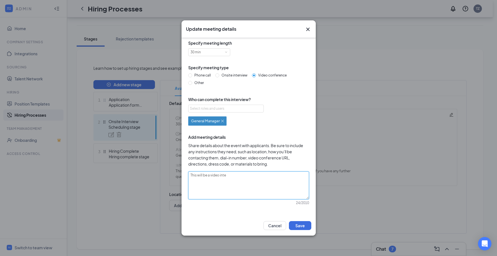
type textarea "This will be a video inter"
type textarea "This will be a video interv"
type textarea "This will be a video intervie"
type textarea "This will be a video interview"
type textarea "This will be a video interview,"
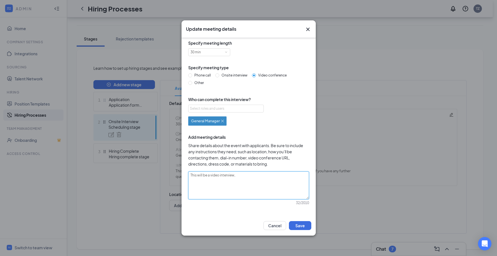
type textarea "This will be a video interview, t"
type textarea "This will be a video interview, th"
type textarea "This will be a video interview, the"
type textarea "This will be a video interview, the h"
type textarea "This will be a video interview, the hi"
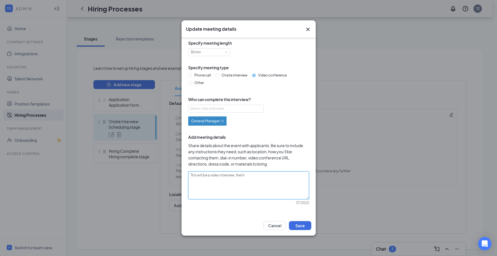
type textarea "This will be a video interview, the hir"
type textarea "This will be a video interview, the hirin"
type textarea "This will be a video interview, the hiring"
type textarea "This will be a video interview, the hiring m"
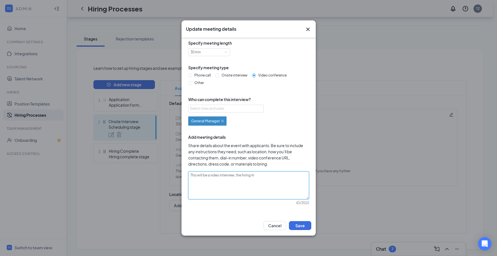
type textarea "This will be a video interview, the hiring ma"
type textarea "This will be a video interview, the hiring man"
type textarea "This will be a video interview, the hiring mana"
click at [305, 226] on button "Save" at bounding box center [300, 225] width 22 height 9
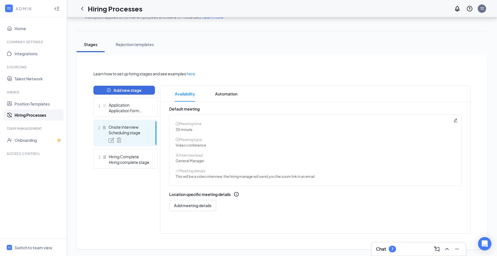
scroll to position [0, 0]
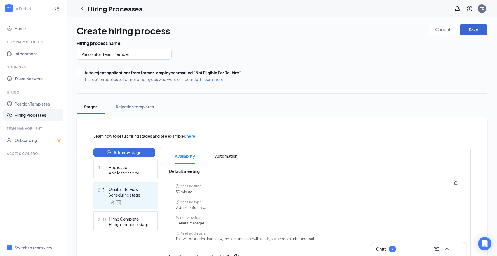
click at [474, 31] on button "Save" at bounding box center [473, 29] width 28 height 11
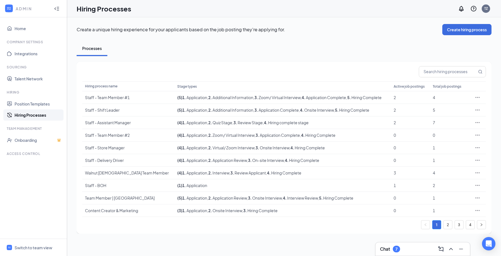
click at [57, 9] on icon "Collapse" at bounding box center [58, 9] width 2 height 4
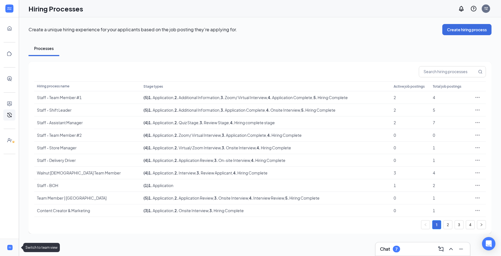
click at [7, 242] on li "Switch to team view" at bounding box center [9, 247] width 19 height 17
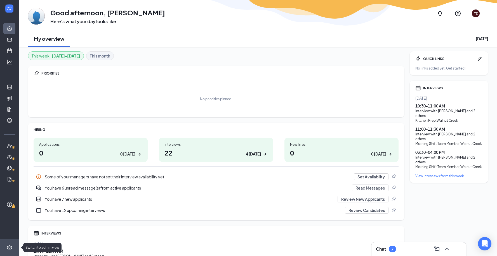
click at [7, 248] on icon "Settings" at bounding box center [10, 248] width 6 height 6
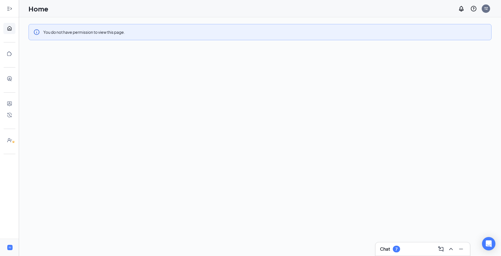
click at [10, 4] on div at bounding box center [9, 8] width 11 height 11
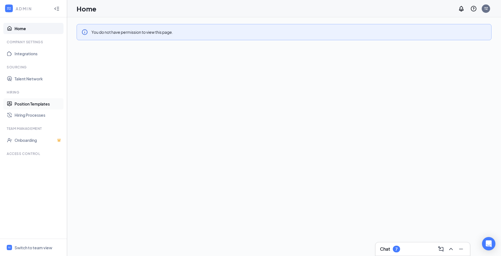
click at [33, 104] on link "Position Templates" at bounding box center [39, 103] width 48 height 11
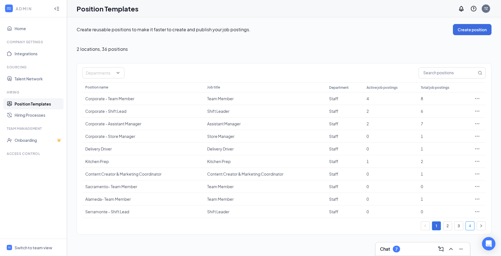
click at [470, 228] on link "4" at bounding box center [470, 226] width 8 height 8
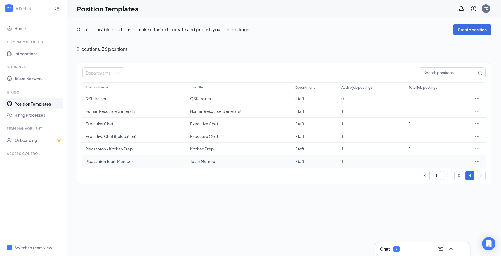
click at [195, 162] on div "Team Member" at bounding box center [239, 162] width 99 height 6
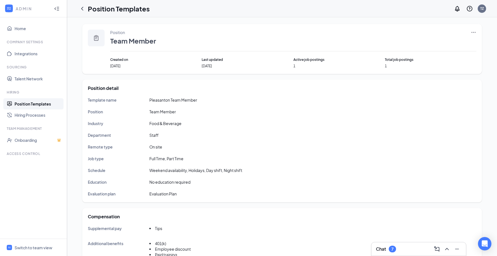
click at [477, 33] on div "Position Team Member Created on [DATE] Last updated [DATE] Active job postings …" at bounding box center [281, 49] width 399 height 50
click at [474, 32] on icon "Ellipses" at bounding box center [473, 33] width 6 height 6
click at [439, 44] on span "Edit" at bounding box center [447, 44] width 48 height 6
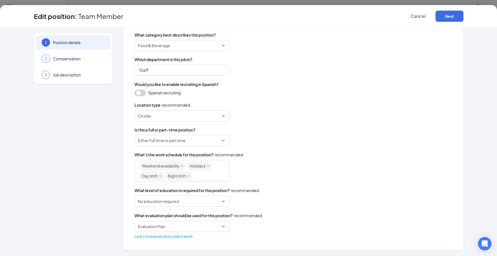
scroll to position [82, 0]
click at [74, 79] on div "3 Job description" at bounding box center [73, 75] width 74 height 14
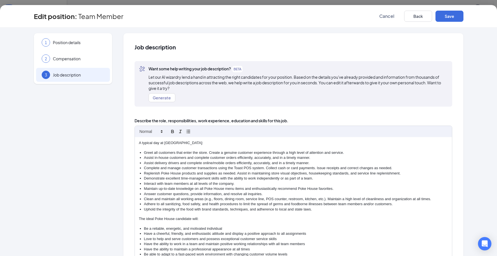
scroll to position [0, 0]
click at [78, 58] on span "Compensation" at bounding box center [78, 59] width 51 height 6
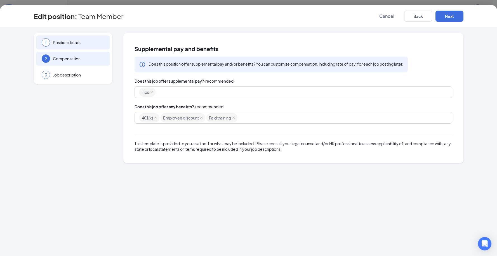
click at [77, 42] on span "Position details" at bounding box center [78, 43] width 51 height 6
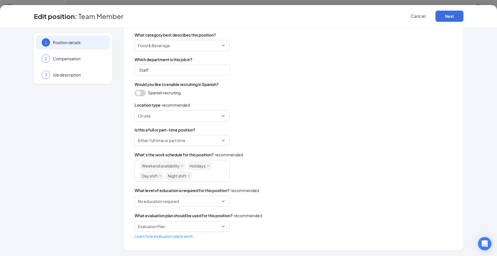
scroll to position [80, 0]
click at [422, 16] on span "Cancel" at bounding box center [417, 16] width 15 height 6
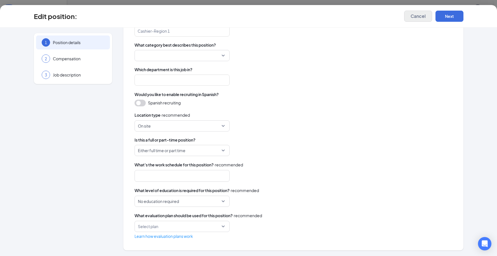
scroll to position [68, 0]
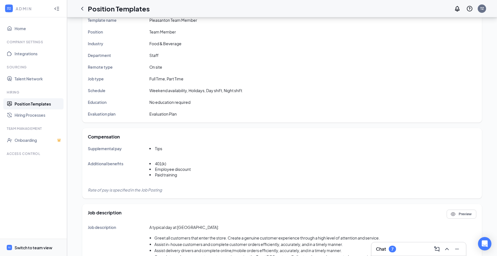
click at [30, 247] on div "Switch to team view" at bounding box center [34, 248] width 38 height 6
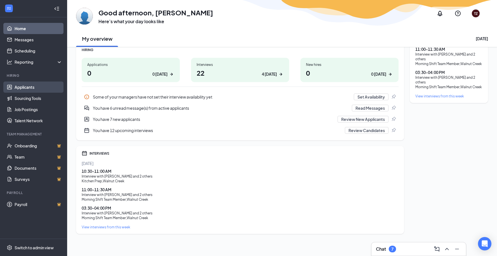
click at [39, 88] on link "Applicants" at bounding box center [39, 87] width 48 height 11
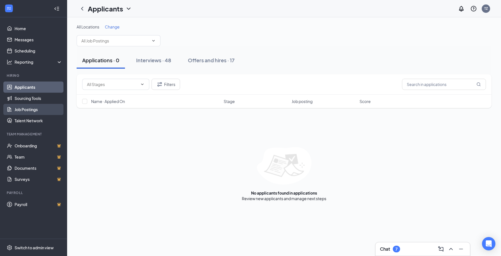
click at [32, 108] on link "Job Postings" at bounding box center [39, 109] width 48 height 11
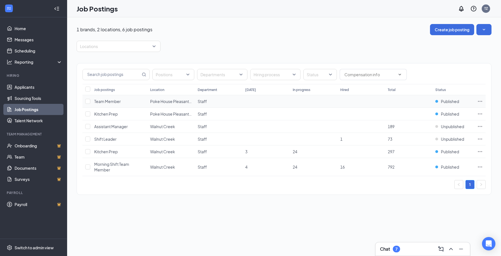
click at [479, 100] on icon "Ellipses" at bounding box center [480, 102] width 6 height 6
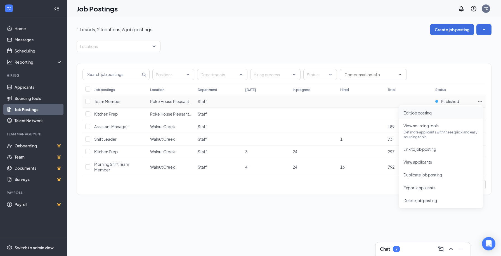
click at [428, 114] on span "Edit job posting" at bounding box center [417, 112] width 28 height 5
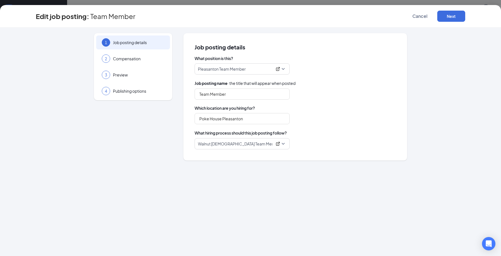
click at [250, 143] on p "Walnut [DEMOGRAPHIC_DATA] Team Member" at bounding box center [235, 144] width 74 height 6
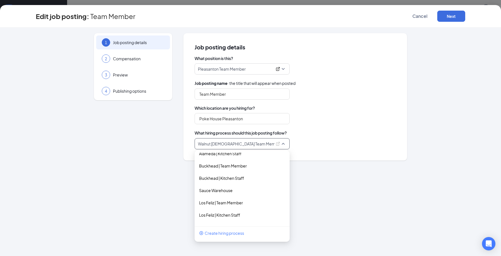
scroll to position [335, 0]
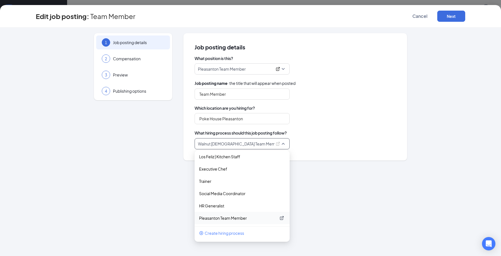
click at [238, 220] on p "Pleasanton Team Member" at bounding box center [237, 218] width 77 height 6
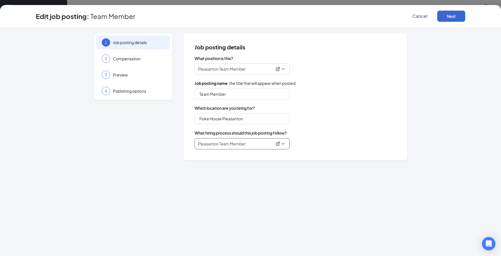
click at [453, 17] on button "Next" at bounding box center [451, 16] width 28 height 11
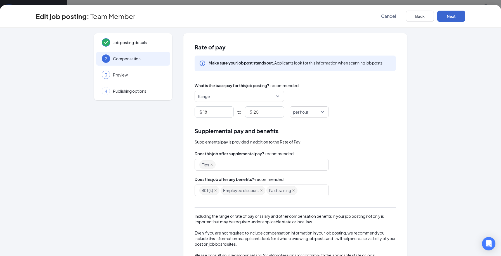
click at [456, 18] on button "Next" at bounding box center [451, 16] width 28 height 11
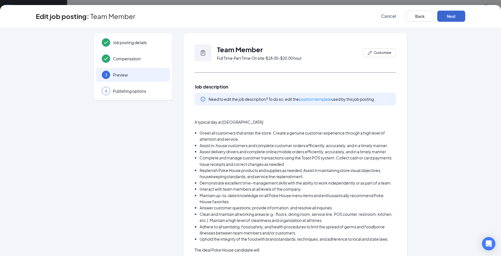
click at [456, 18] on button "Next" at bounding box center [451, 16] width 28 height 11
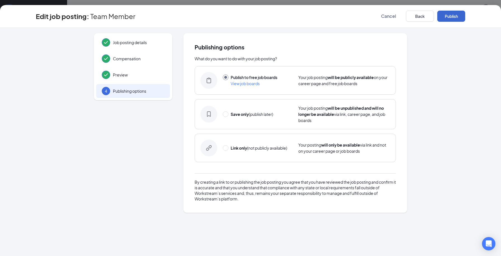
click at [453, 16] on button "Publish" at bounding box center [451, 16] width 28 height 11
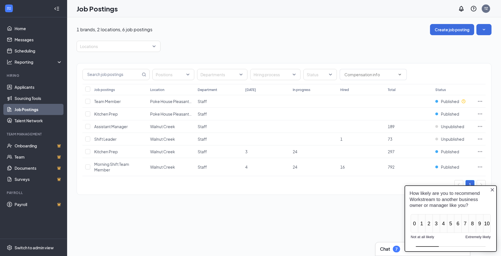
click at [491, 190] on icon "Close button" at bounding box center [492, 190] width 4 height 4
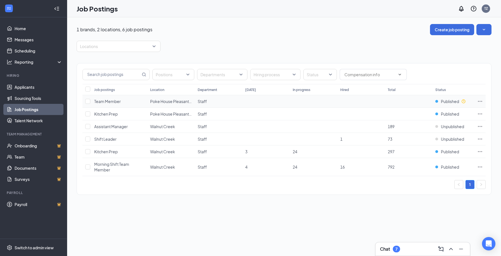
click at [481, 101] on icon "Ellipses" at bounding box center [480, 102] width 6 height 6
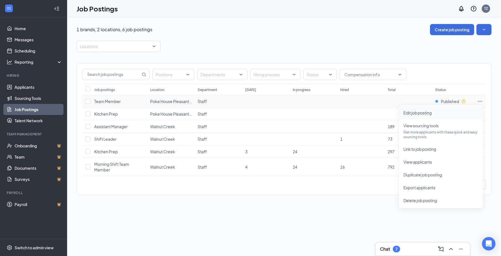
click at [430, 114] on span "Edit job posting" at bounding box center [417, 112] width 28 height 5
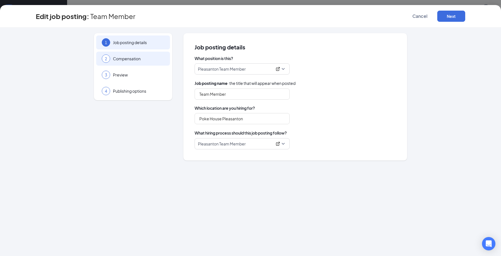
click at [138, 62] on div "2 Compensation" at bounding box center [133, 59] width 74 height 14
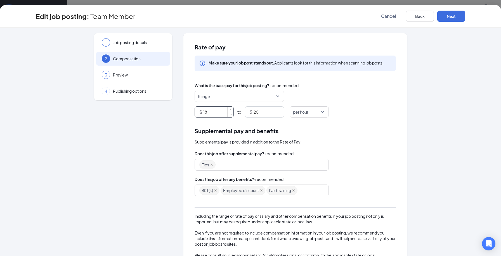
click at [217, 110] on input "18" at bounding box center [218, 112] width 30 height 11
click at [453, 16] on button "Next" at bounding box center [451, 16] width 28 height 11
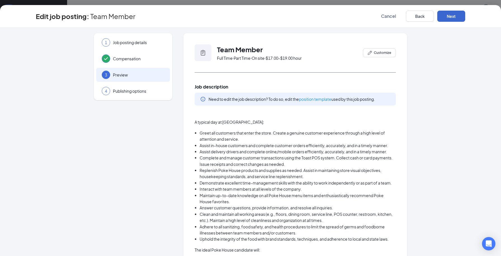
click at [456, 16] on button "Next" at bounding box center [451, 16] width 28 height 11
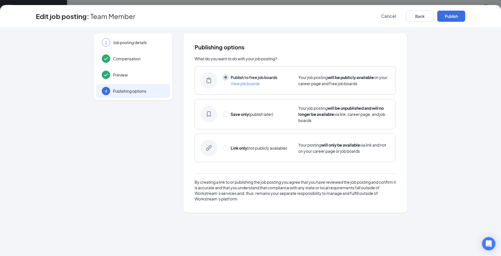
click at [456, 16] on button "Publish" at bounding box center [451, 16] width 28 height 11
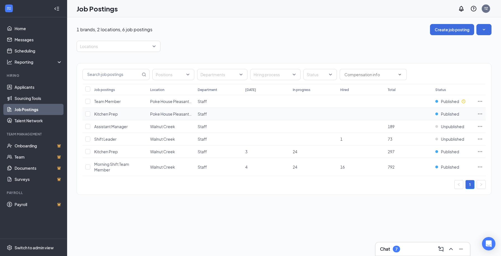
click at [479, 114] on icon "Ellipses" at bounding box center [480, 114] width 6 height 6
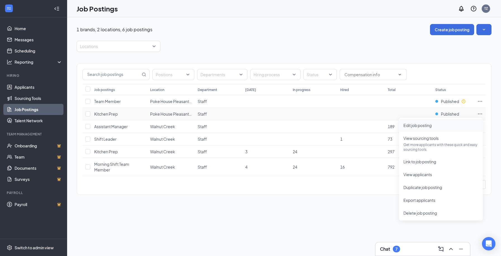
click at [432, 126] on span "Edit job posting" at bounding box center [417, 125] width 28 height 5
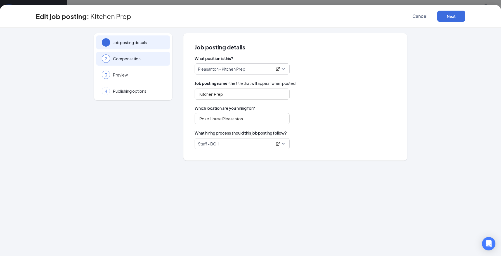
click at [142, 65] on div "2 Compensation" at bounding box center [133, 59] width 74 height 14
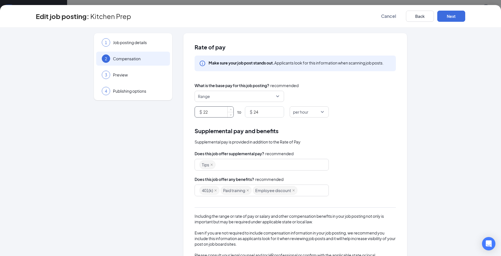
click at [213, 110] on input "22" at bounding box center [218, 112] width 30 height 11
click at [449, 15] on button "Next" at bounding box center [451, 16] width 28 height 11
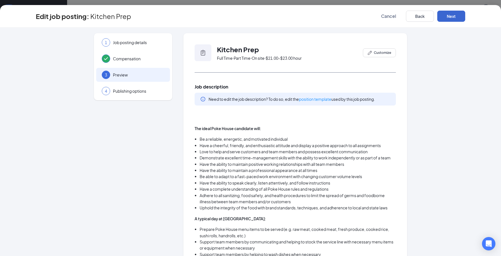
click at [453, 16] on button "Next" at bounding box center [451, 16] width 28 height 11
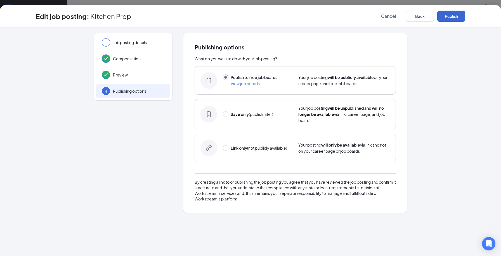
click at [453, 18] on button "Publish" at bounding box center [451, 16] width 28 height 11
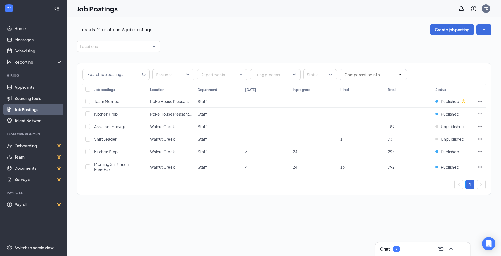
click at [264, 212] on div "1 brands, 2 locations, 6 job postings Create job posting Locations Positions De…" at bounding box center [284, 136] width 434 height 239
